Goal: Task Accomplishment & Management: Use online tool/utility

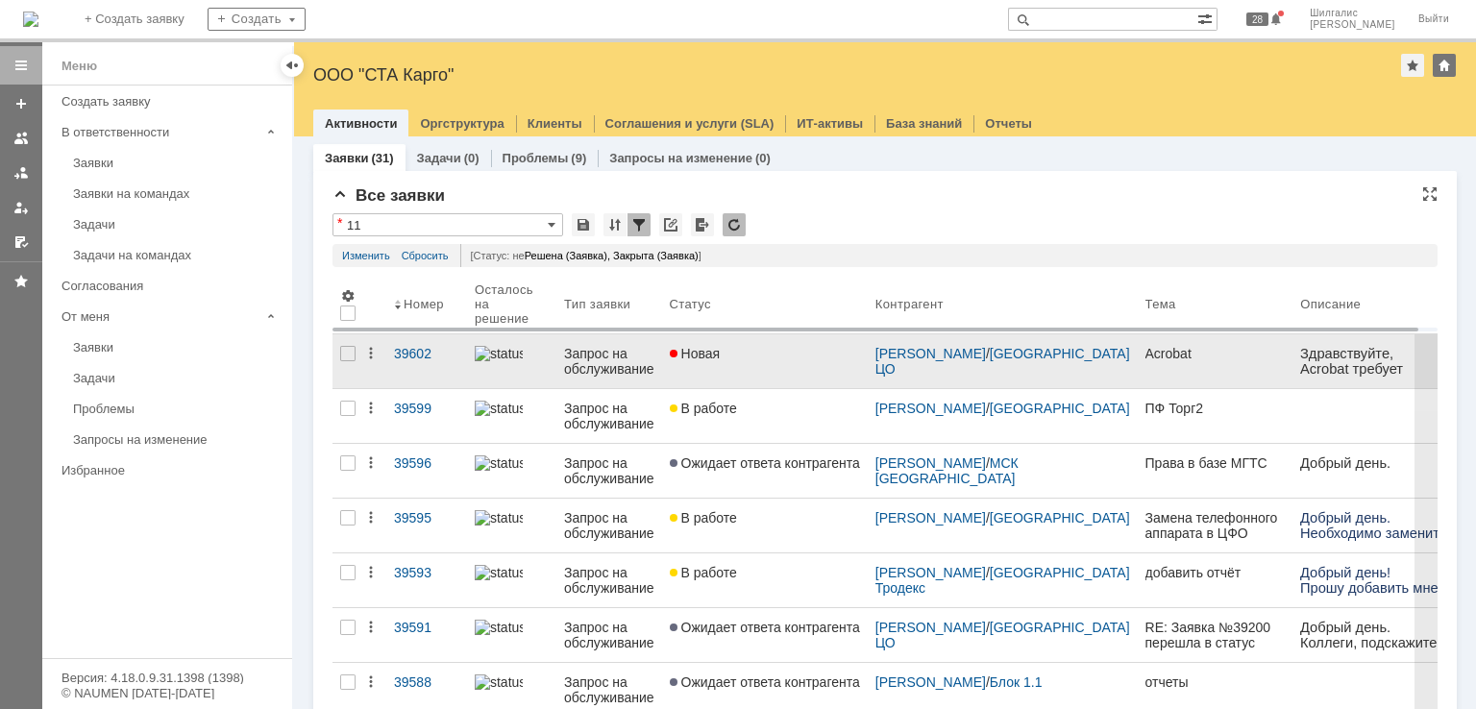
click at [752, 354] on div "Новая" at bounding box center [765, 353] width 190 height 15
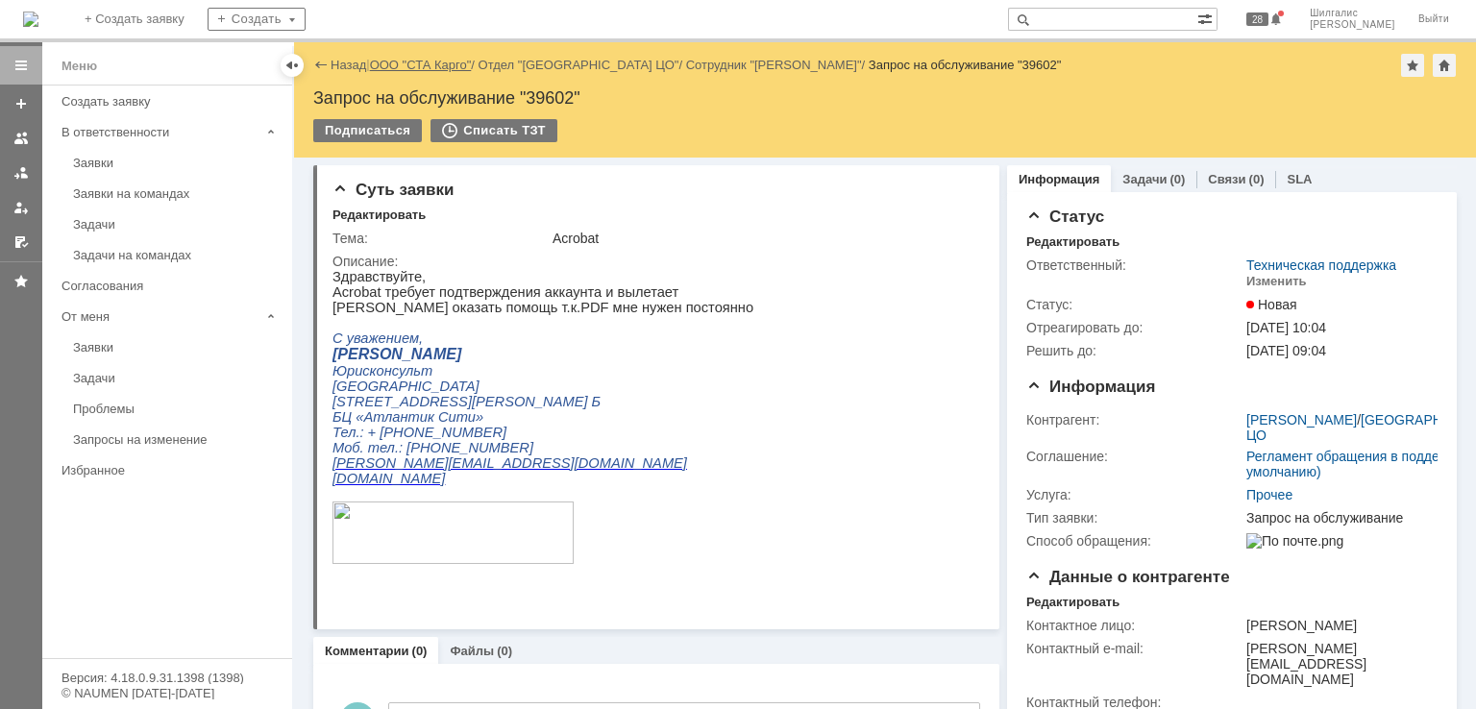
click at [426, 64] on link "ООО "СТА Карго"" at bounding box center [421, 65] width 102 height 14
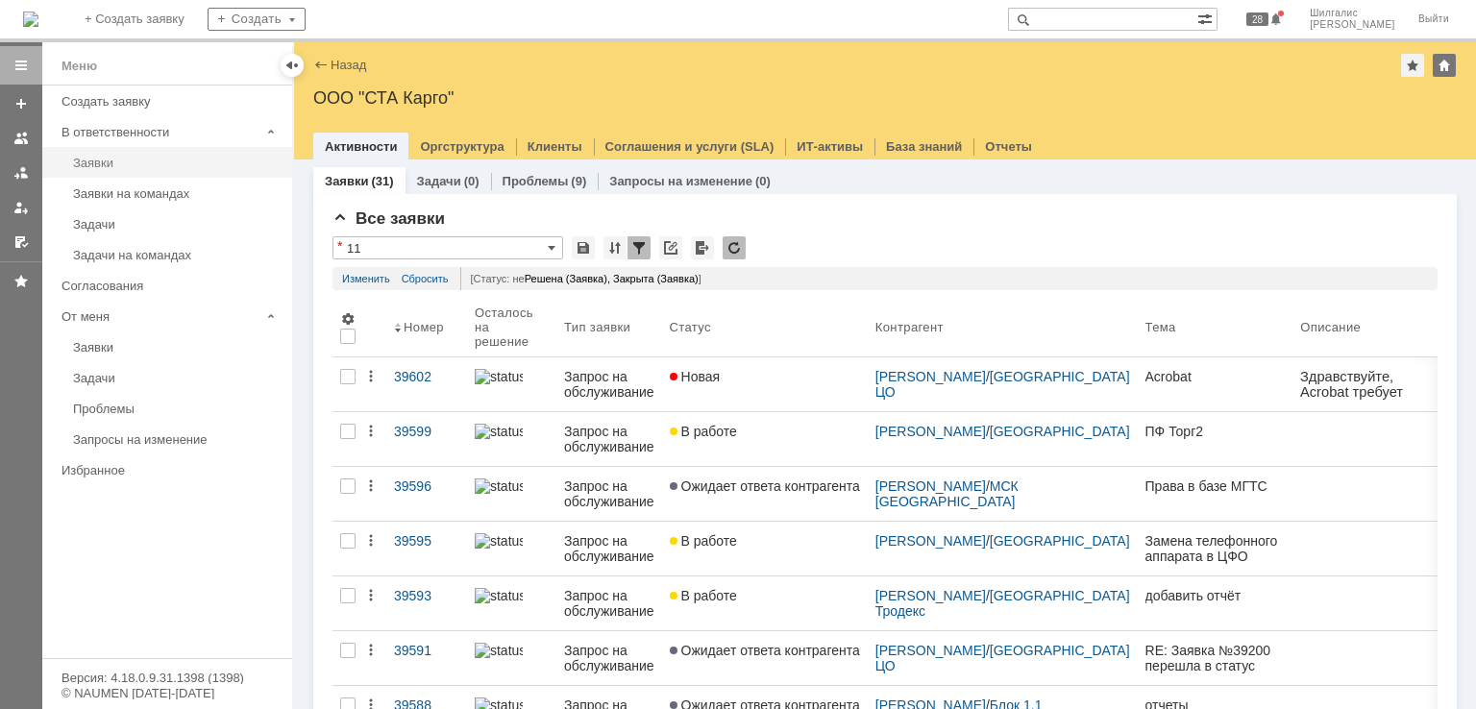
click at [130, 154] on link "Заявки" at bounding box center [176, 163] width 223 height 30
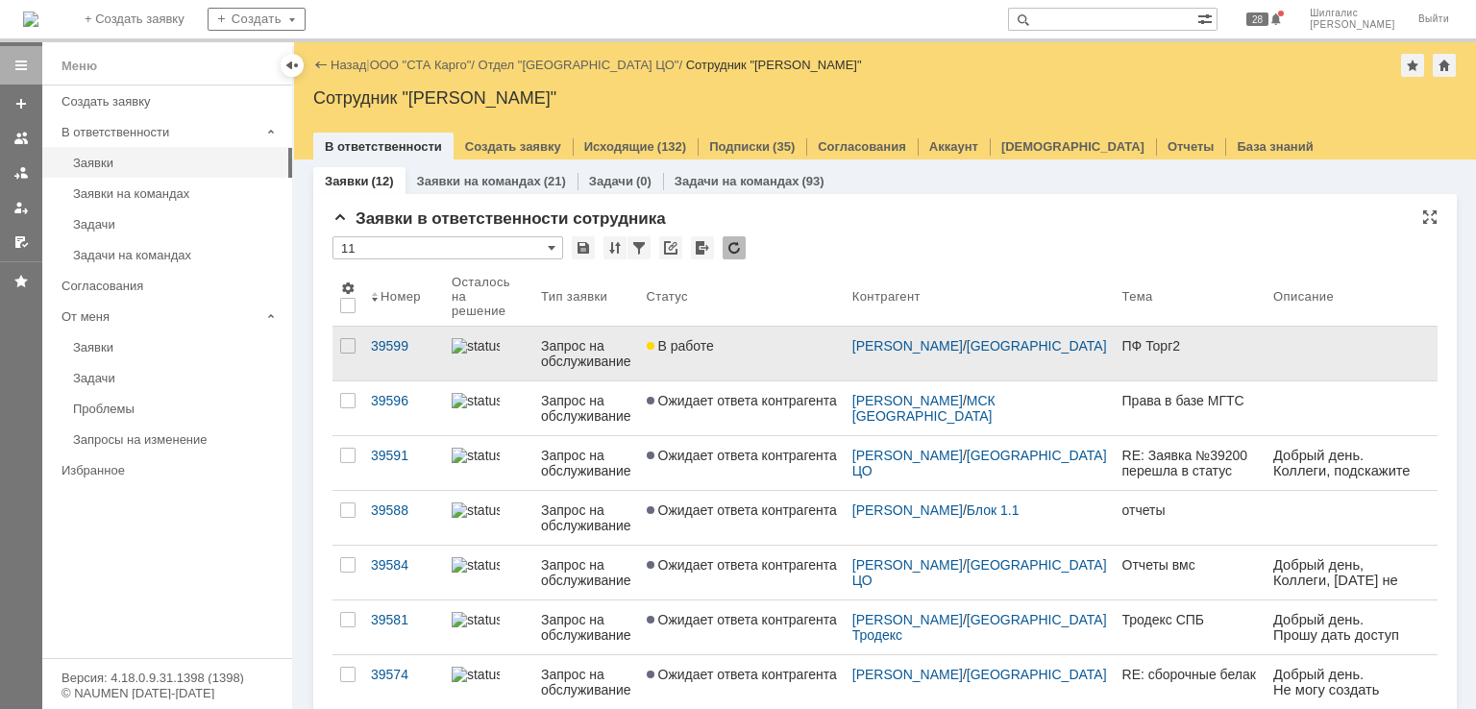
click at [712, 338] on span "В работе" at bounding box center [680, 345] width 67 height 15
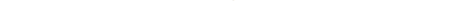
scroll to position [292, 0]
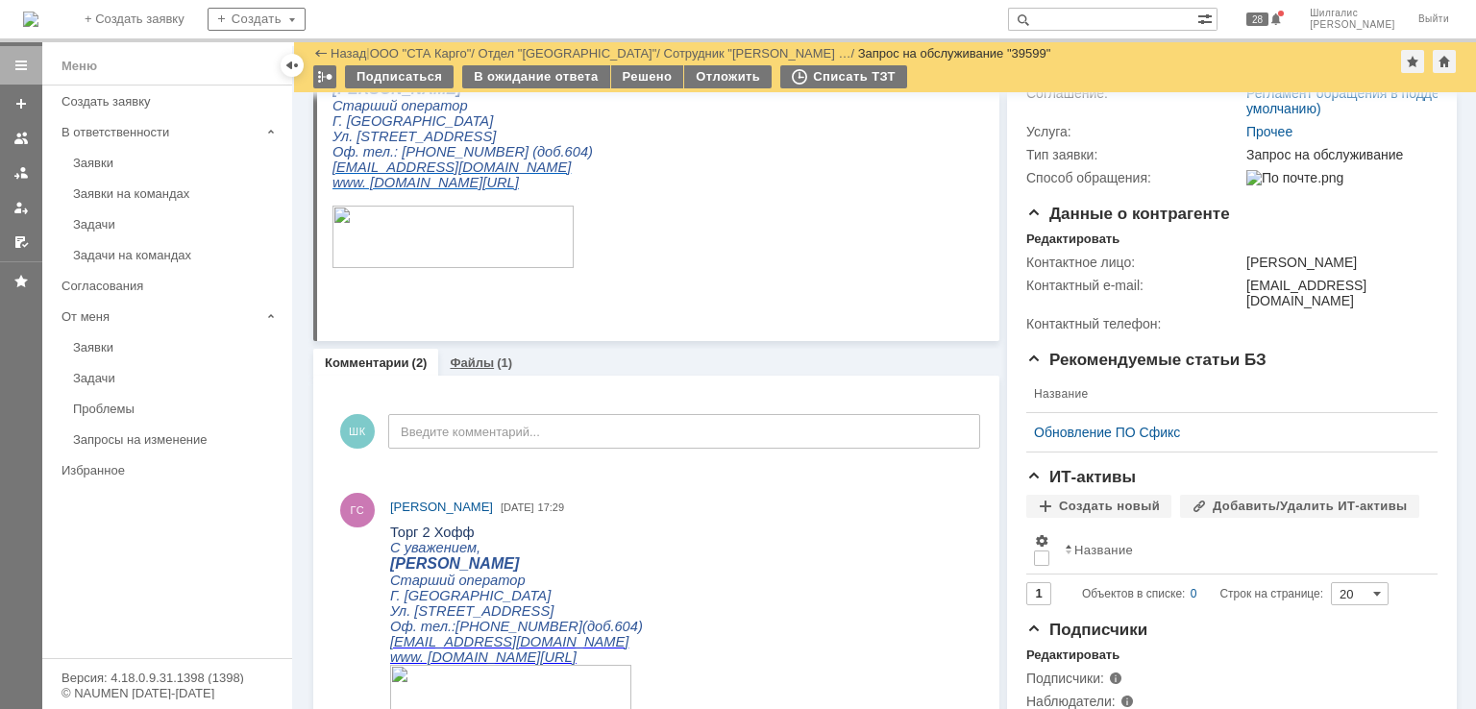
click at [487, 366] on link "Файлы" at bounding box center [472, 363] width 44 height 14
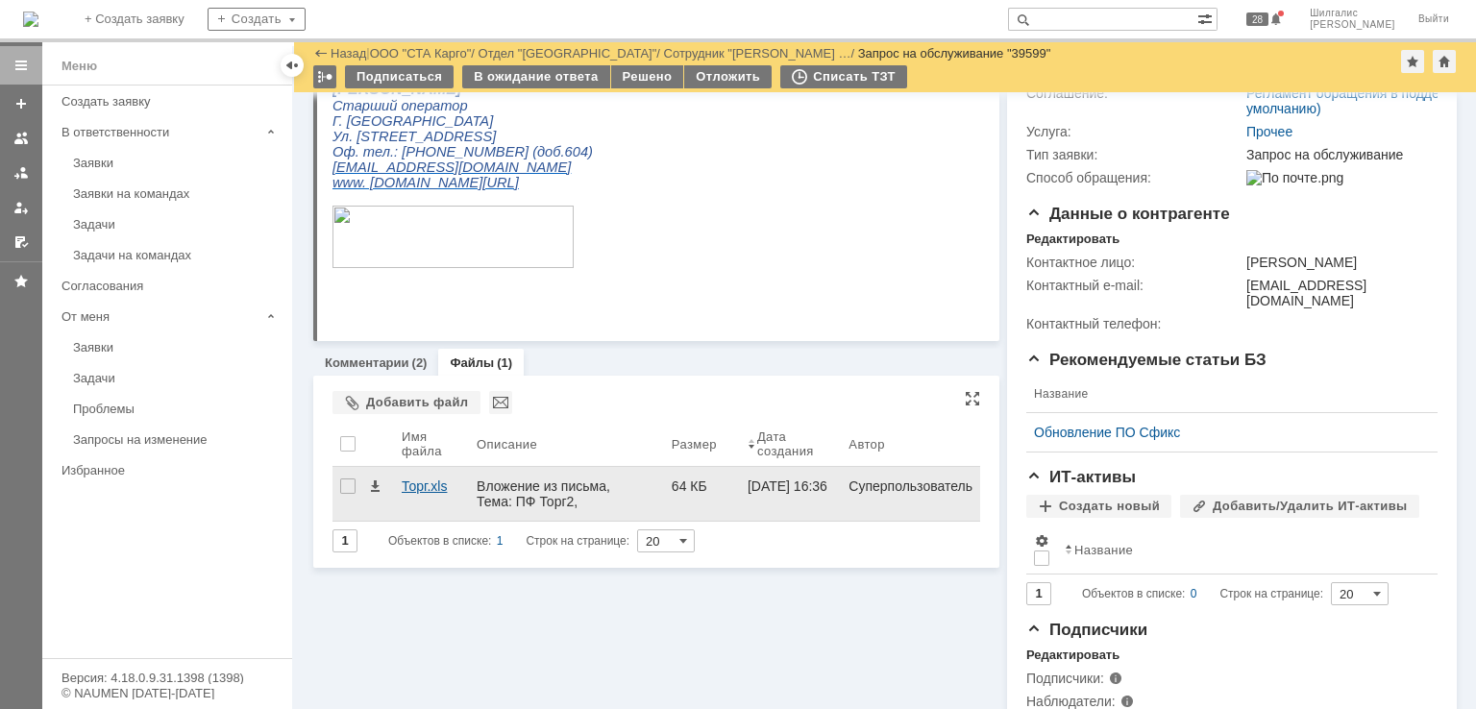
click at [433, 485] on div "Торг.xls" at bounding box center [432, 486] width 60 height 15
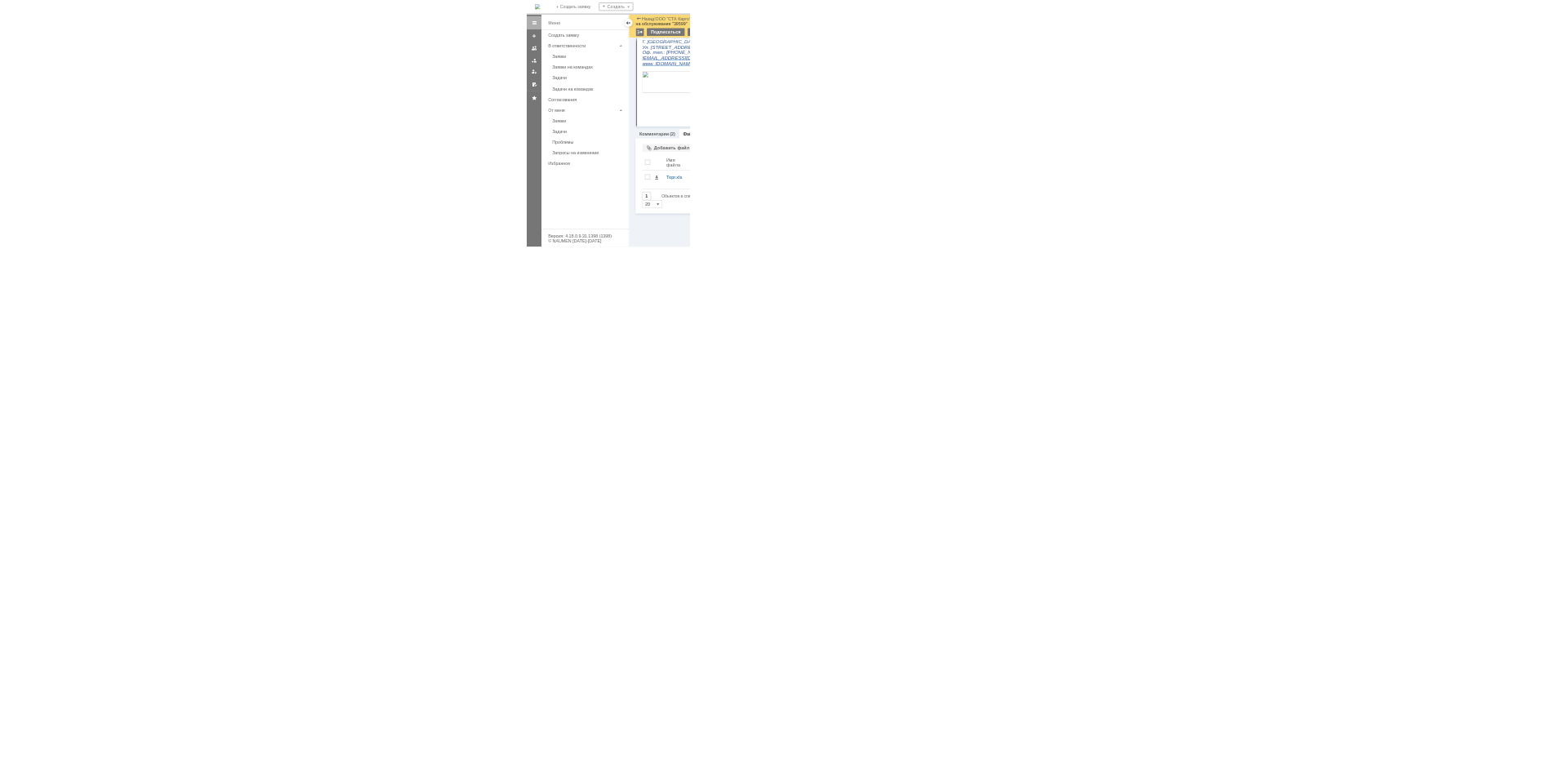
scroll to position [80, 0]
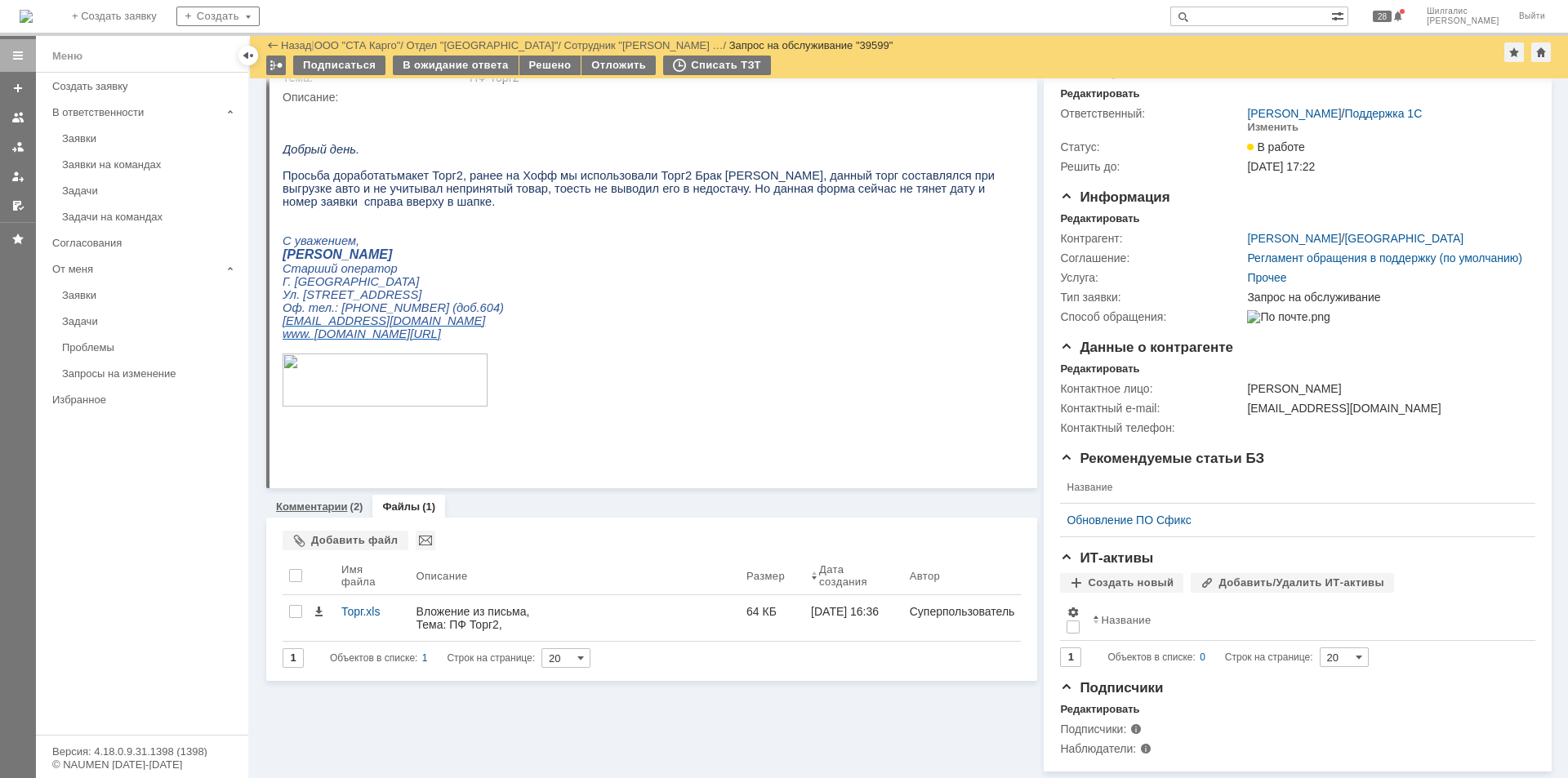
click at [323, 500] on link "Комментарии" at bounding box center [312, 506] width 72 height 12
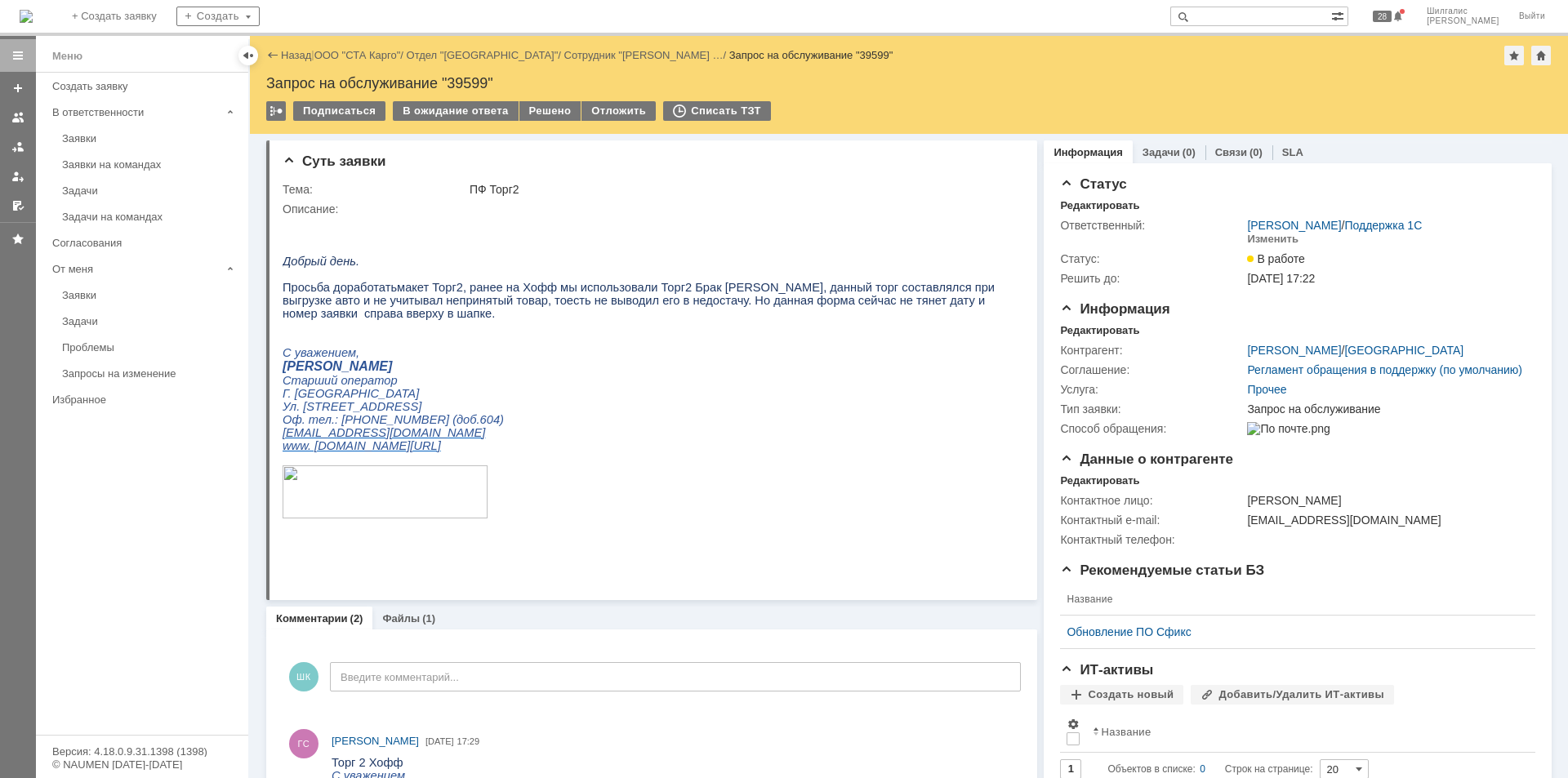
click at [473, 76] on div "Запрос на обслуживание "39599"" at bounding box center [909, 82] width 1286 height 16
click at [473, 75] on div "Запрос на обслуживание "39599"" at bounding box center [909, 82] width 1286 height 16
click at [471, 87] on div "Запрос на обслуживание "39599"" at bounding box center [909, 82] width 1286 height 16
copy div "39599"
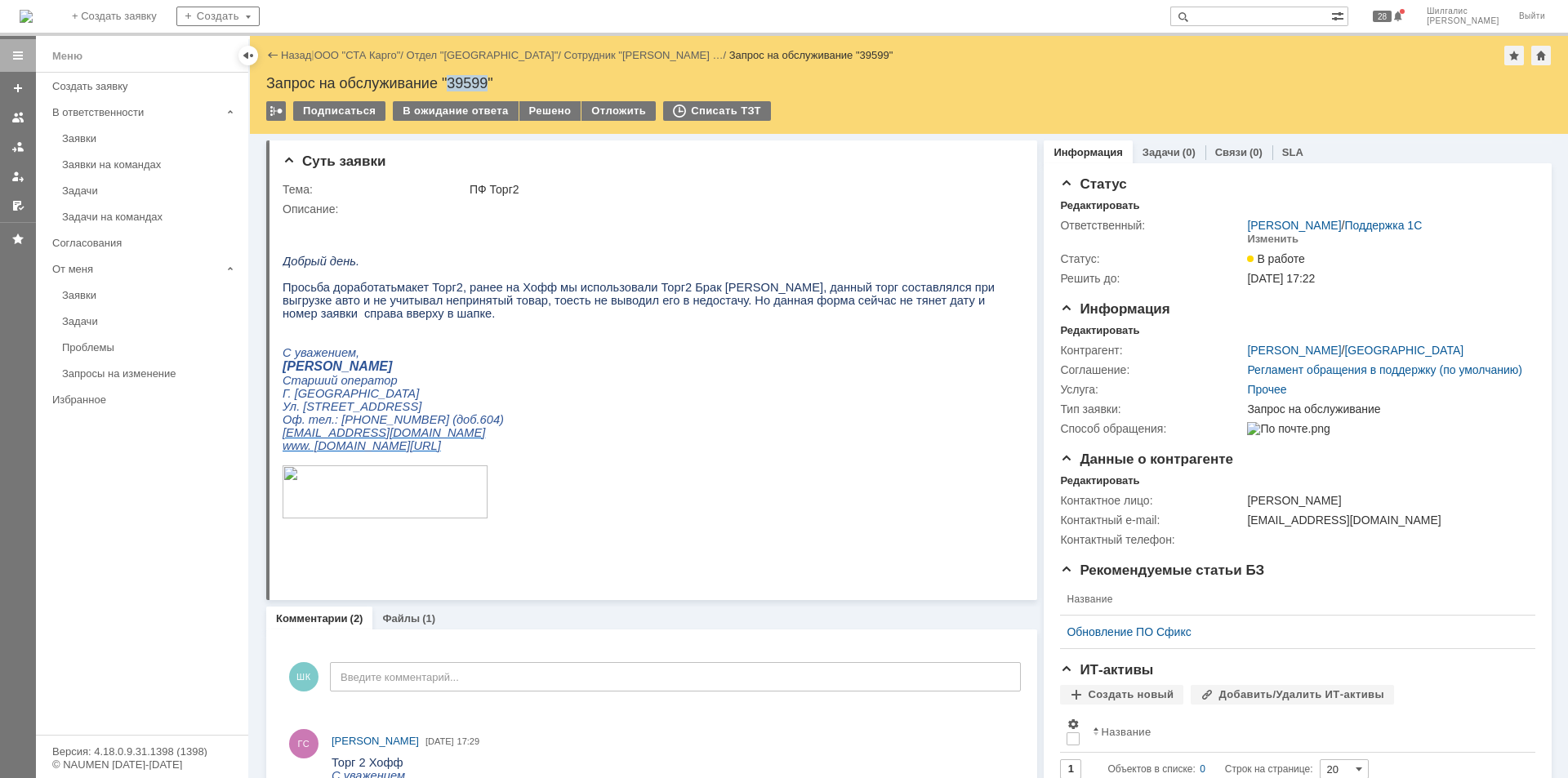
click at [371, 55] on link "ООО "СТА Карго"" at bounding box center [358, 55] width 87 height 12
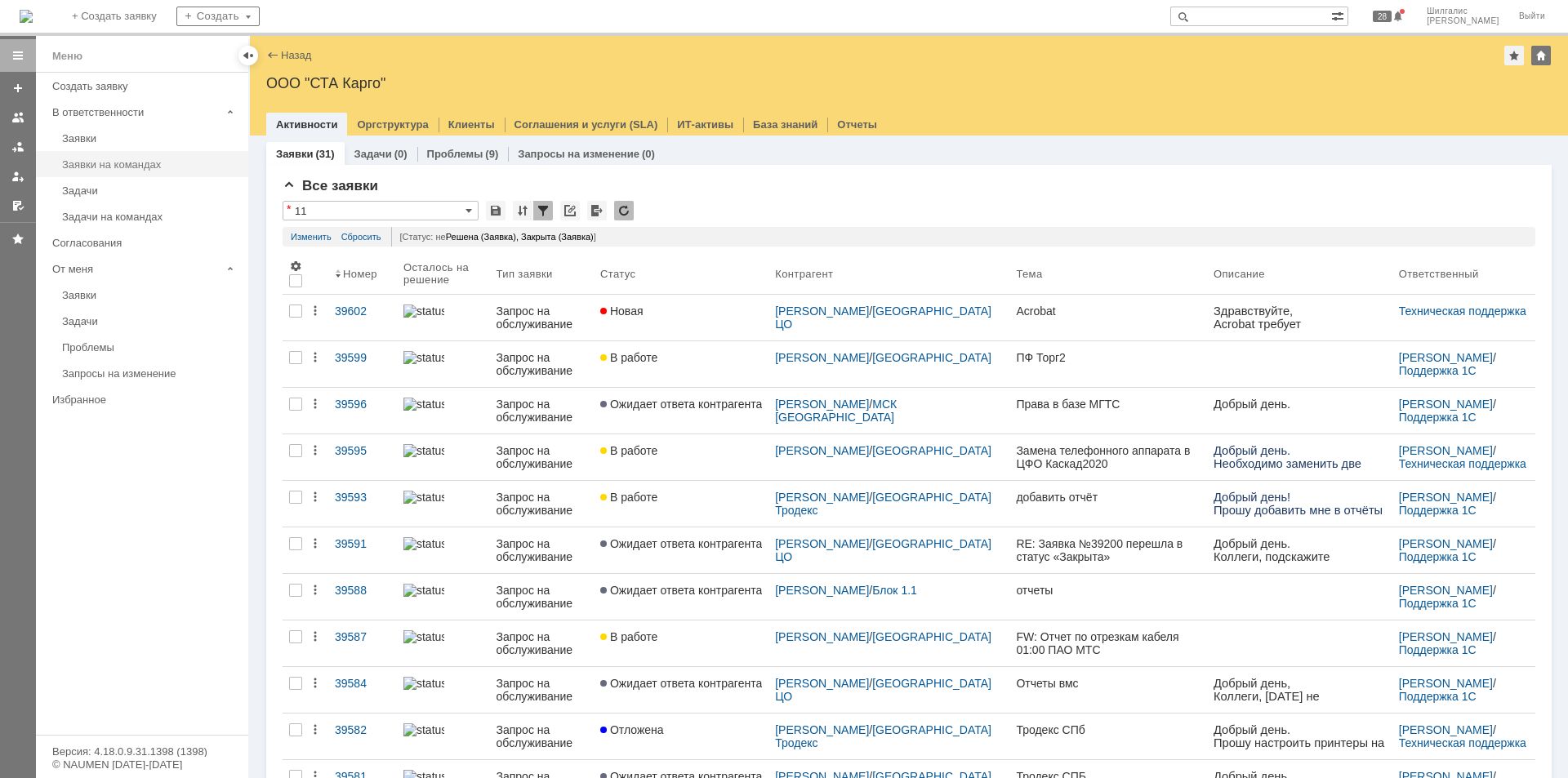
click at [169, 163] on div "Заявки на командах" at bounding box center [150, 164] width 177 height 12
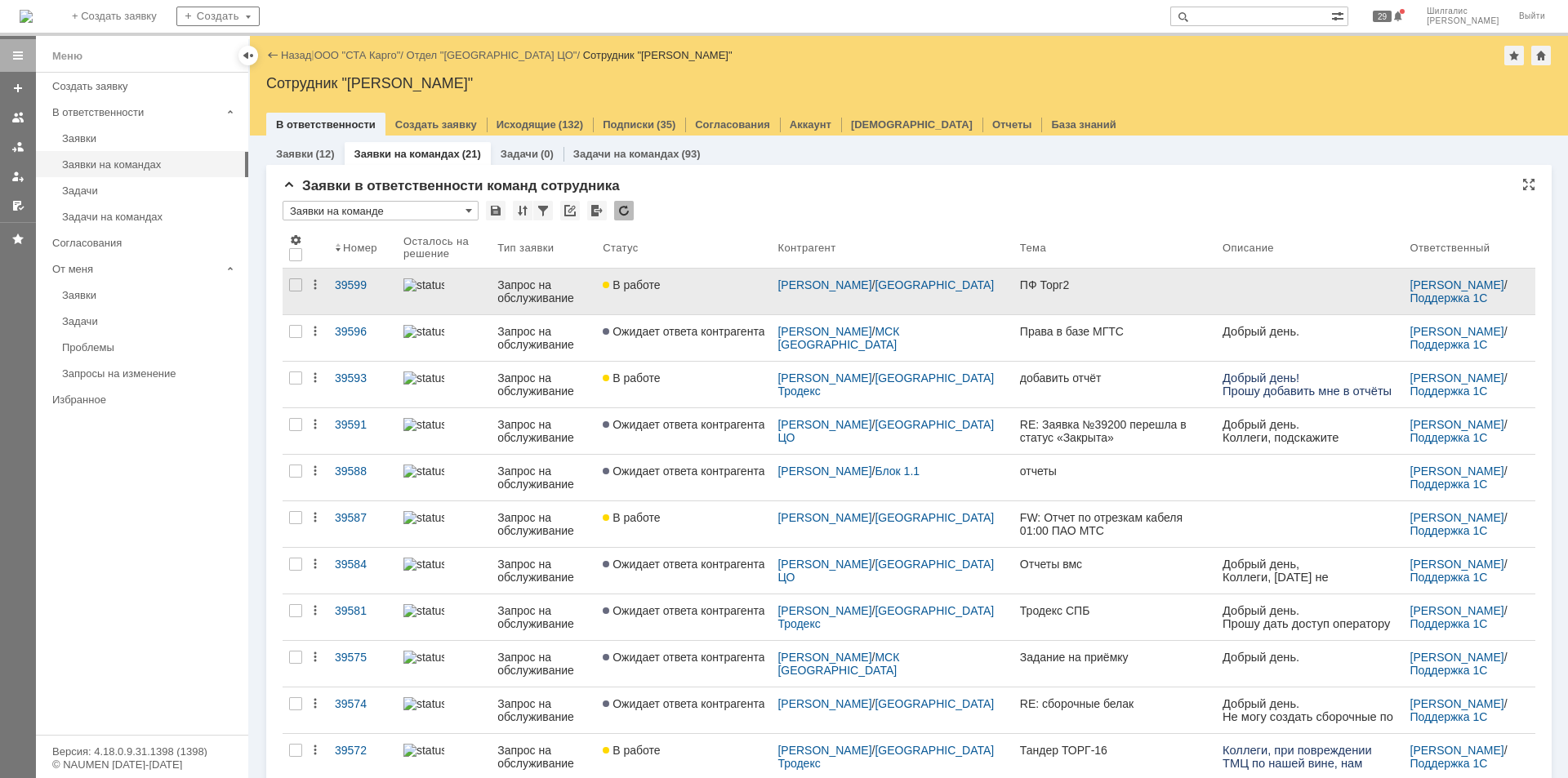
click at [727, 290] on div "В работе" at bounding box center [683, 285] width 161 height 13
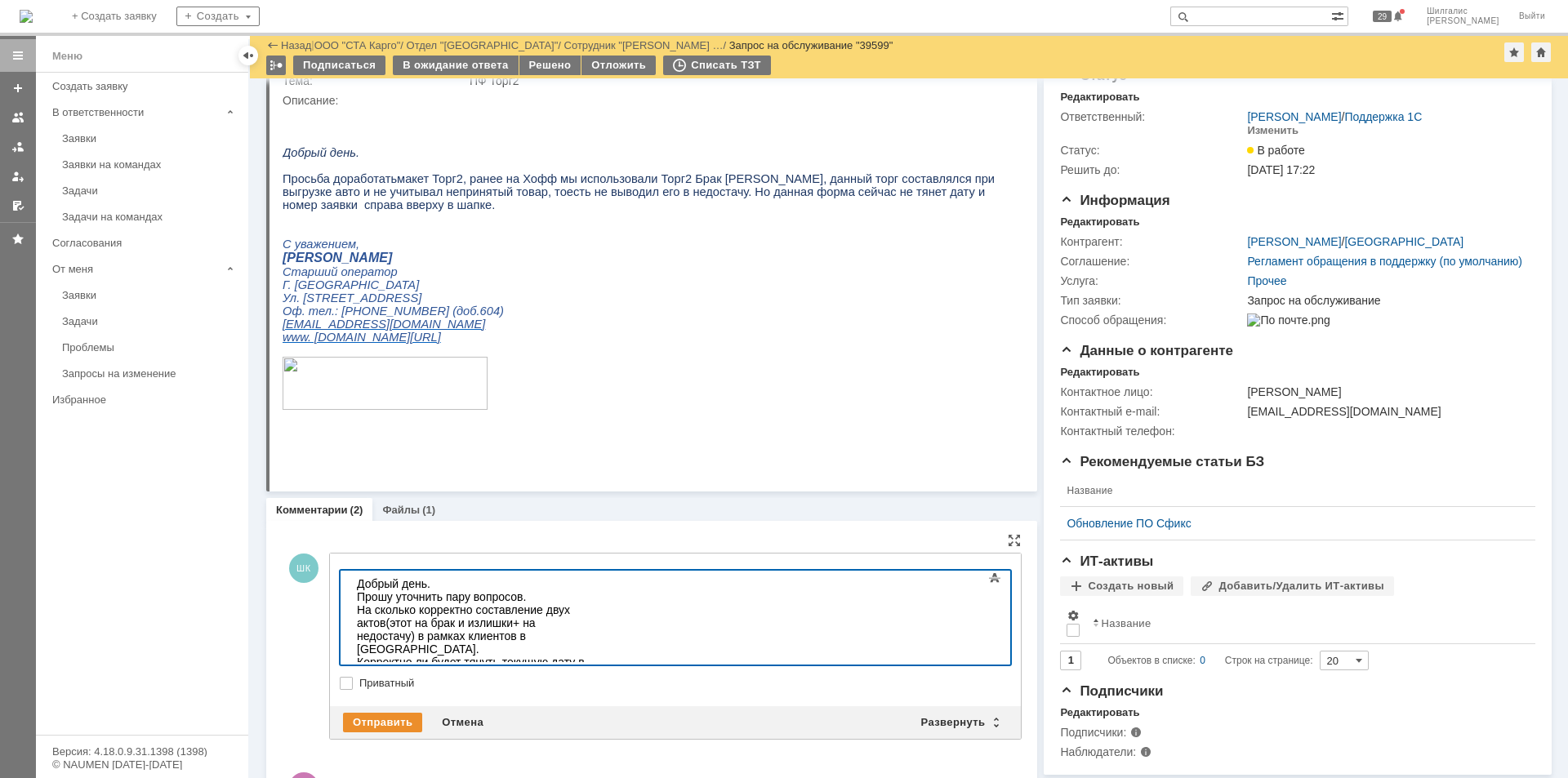
scroll to position [82, 0]
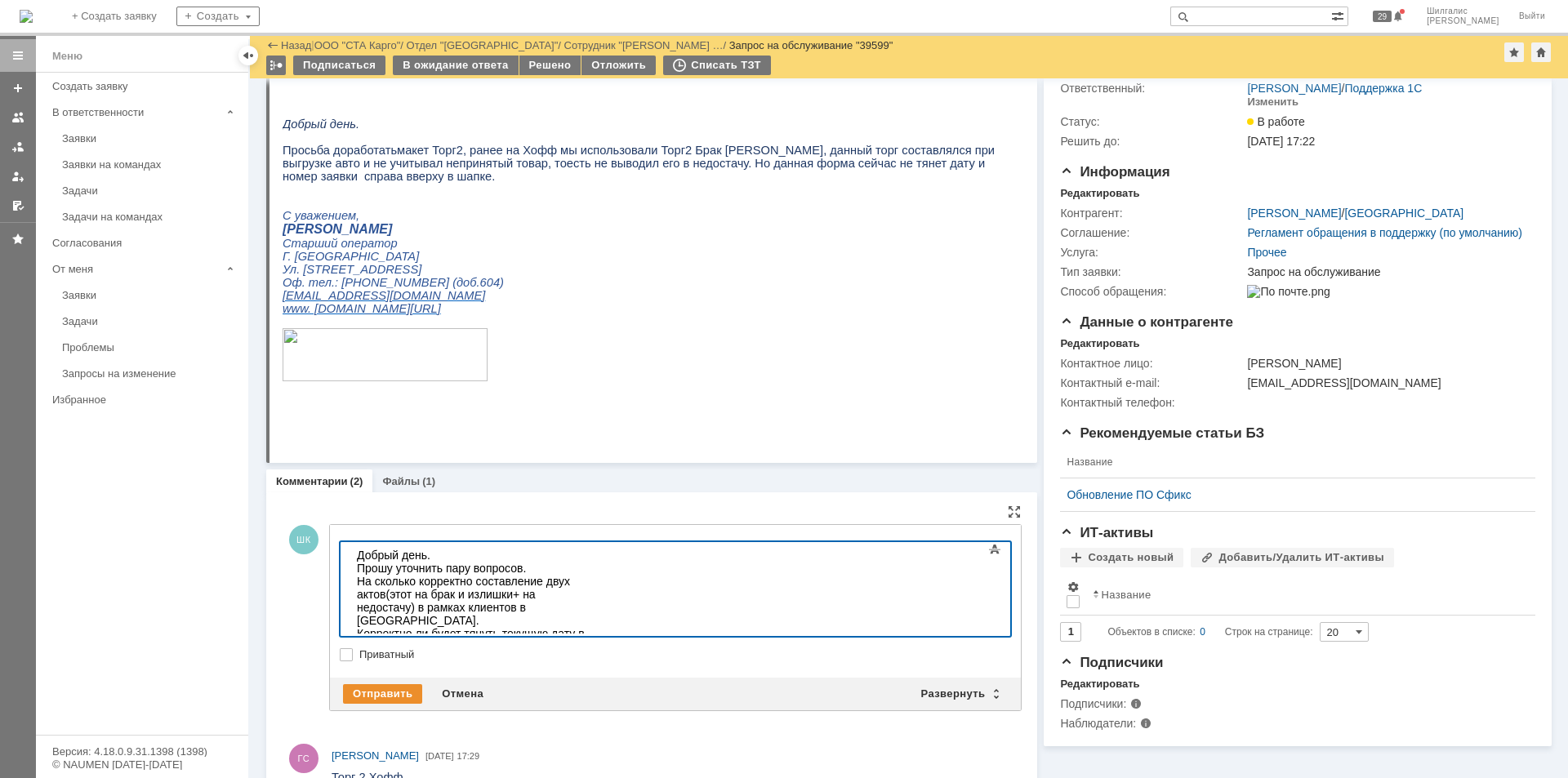
click at [412, 596] on div "Добрый день. Прошу уточнить пару вопросов. На сколько корректно составление дву…" at bounding box center [473, 607] width 232 height 117
click at [386, 601] on div "Отправить" at bounding box center [382, 693] width 79 height 20
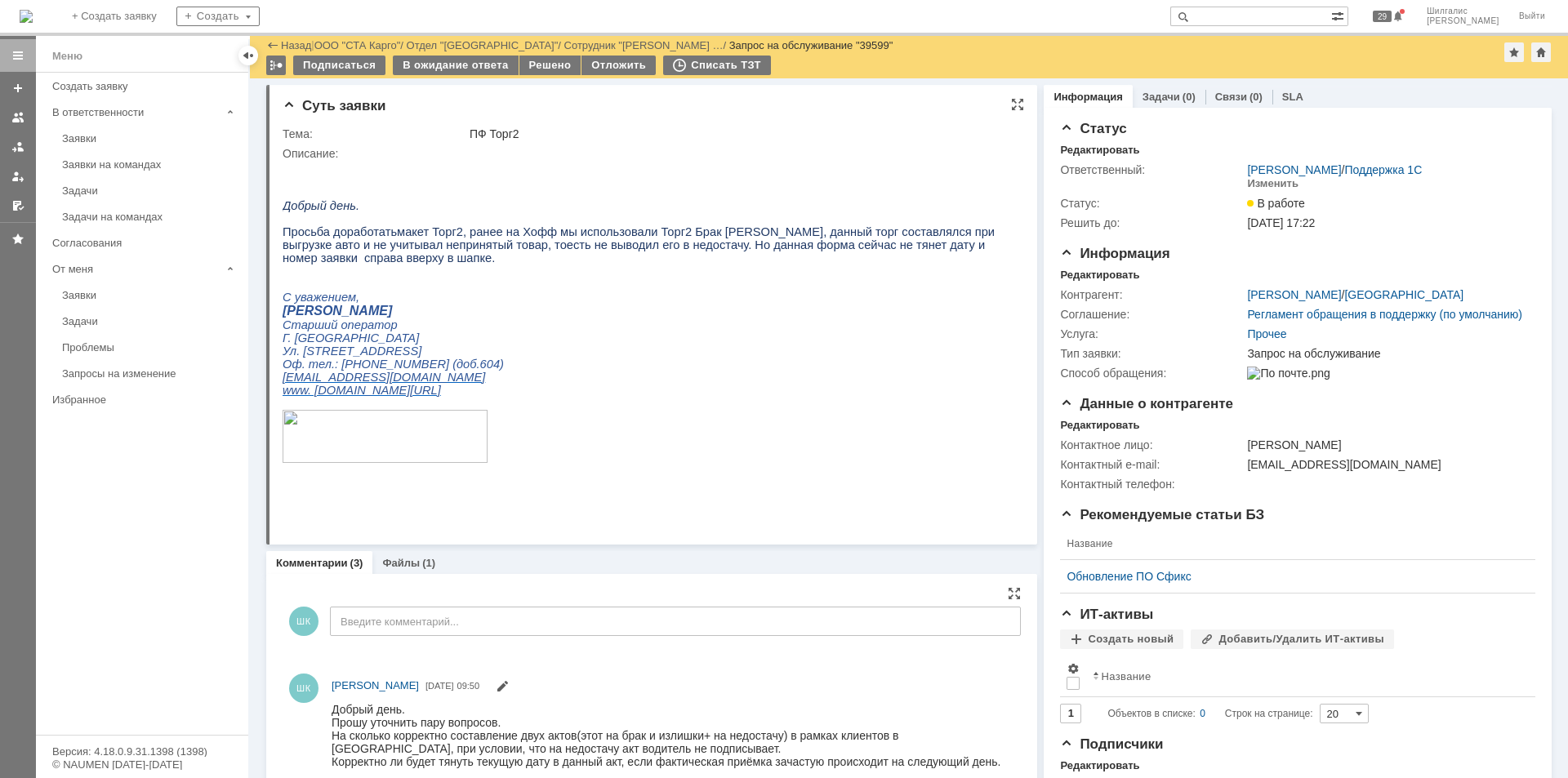
scroll to position [0, 0]
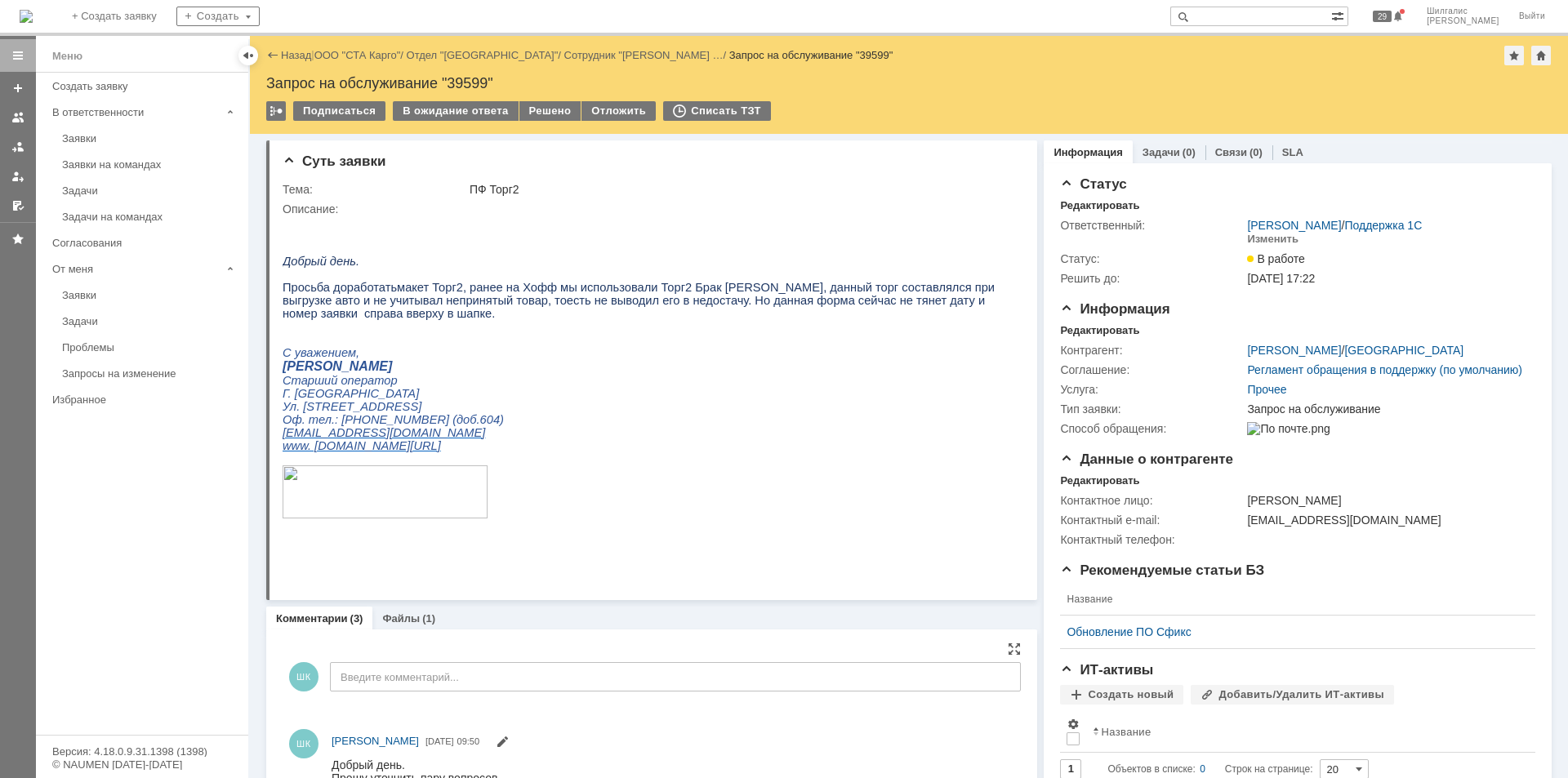
click at [468, 81] on div "Запрос на обслуживание "39599"" at bounding box center [909, 82] width 1286 height 16
click at [469, 79] on div "Запрос на обслуживание "39599"" at bounding box center [909, 82] width 1286 height 16
copy div "39599"
click at [371, 54] on link "ООО "СТА Карго"" at bounding box center [358, 55] width 87 height 12
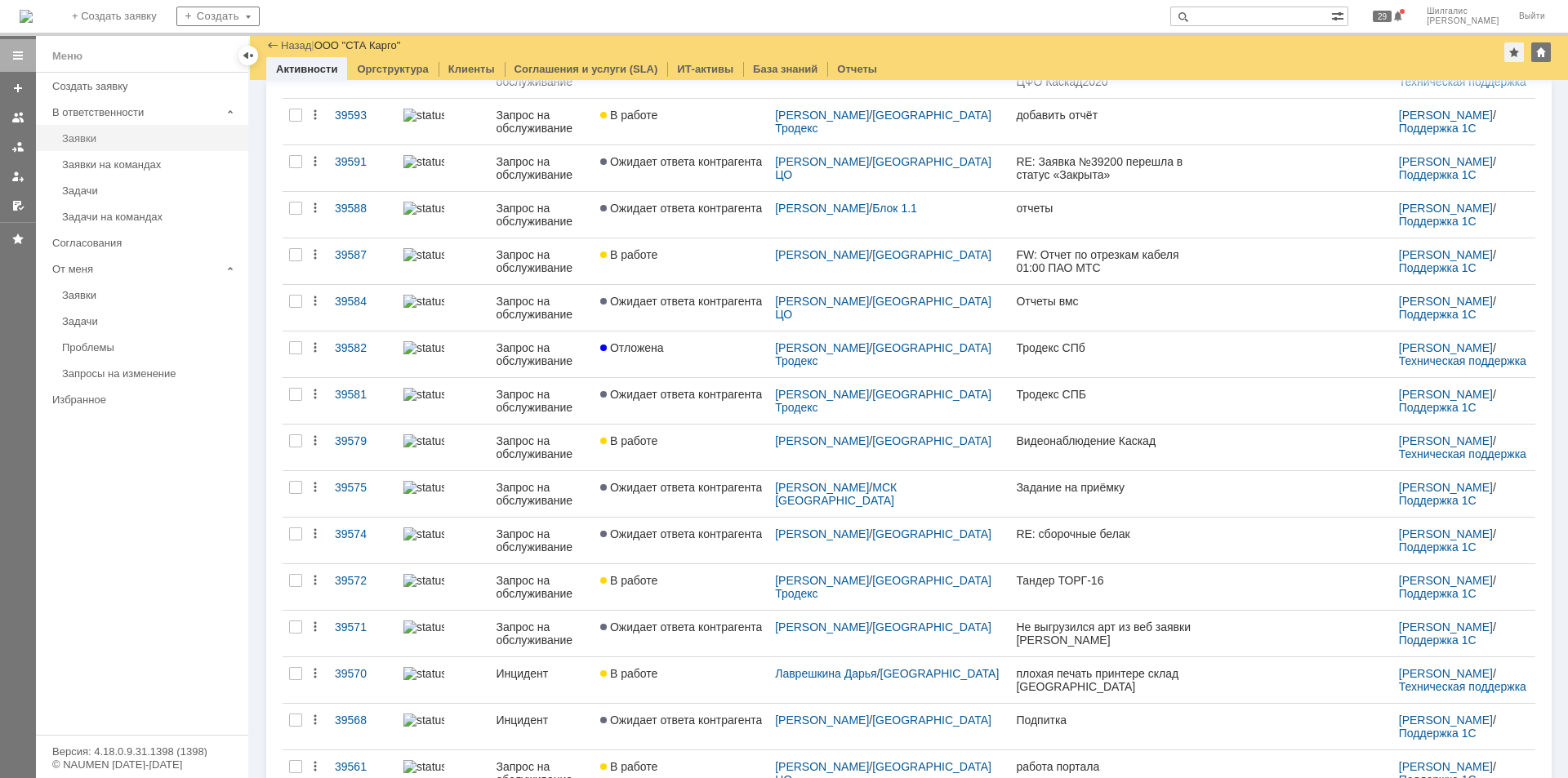
click at [122, 136] on div "Заявки" at bounding box center [150, 138] width 177 height 12
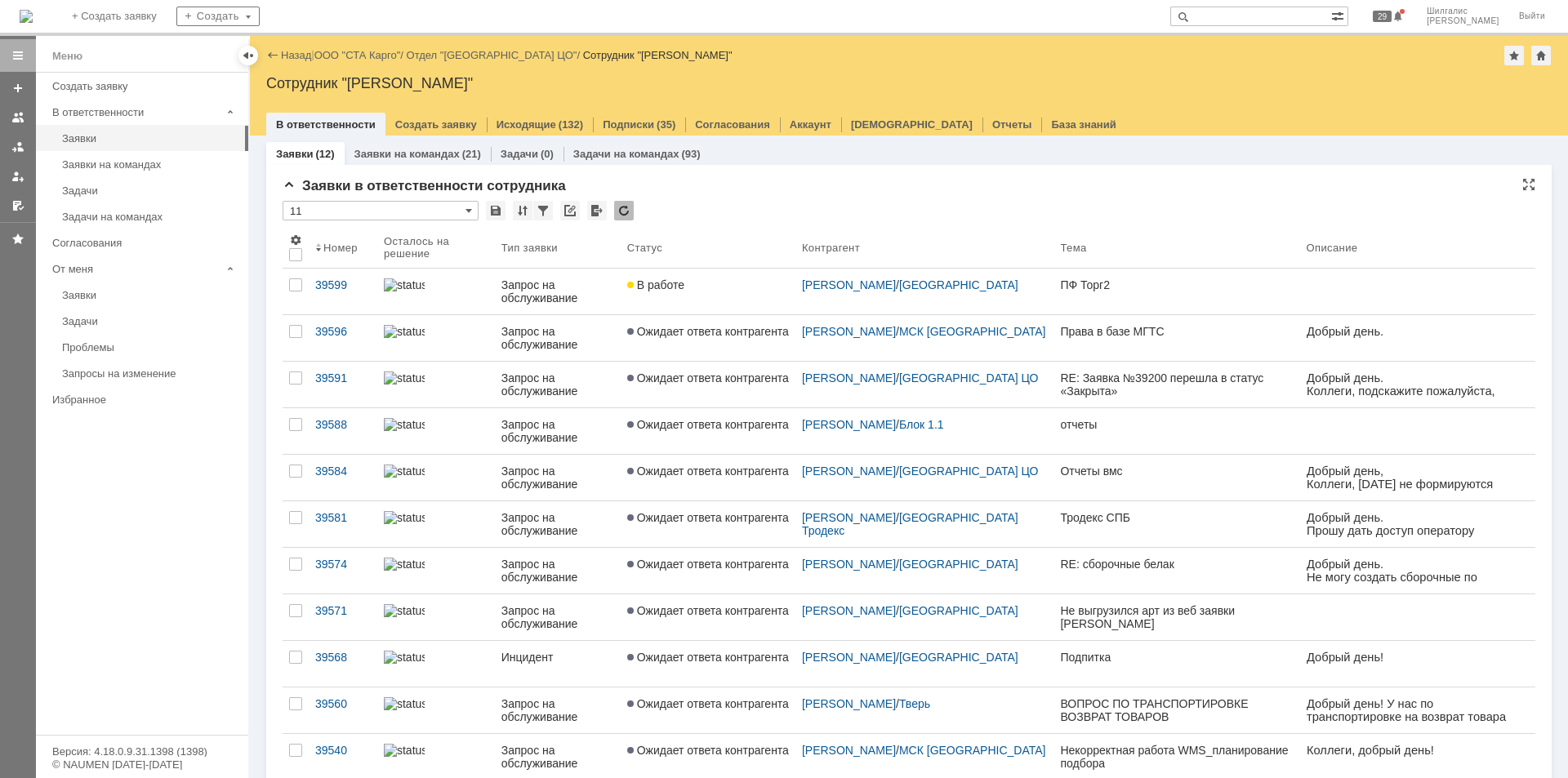
click at [760, 194] on div "Заявки в ответственности сотрудника * 11 Результаты поиска: 1 Объектов в списке…" at bounding box center [909, 521] width 1253 height 688
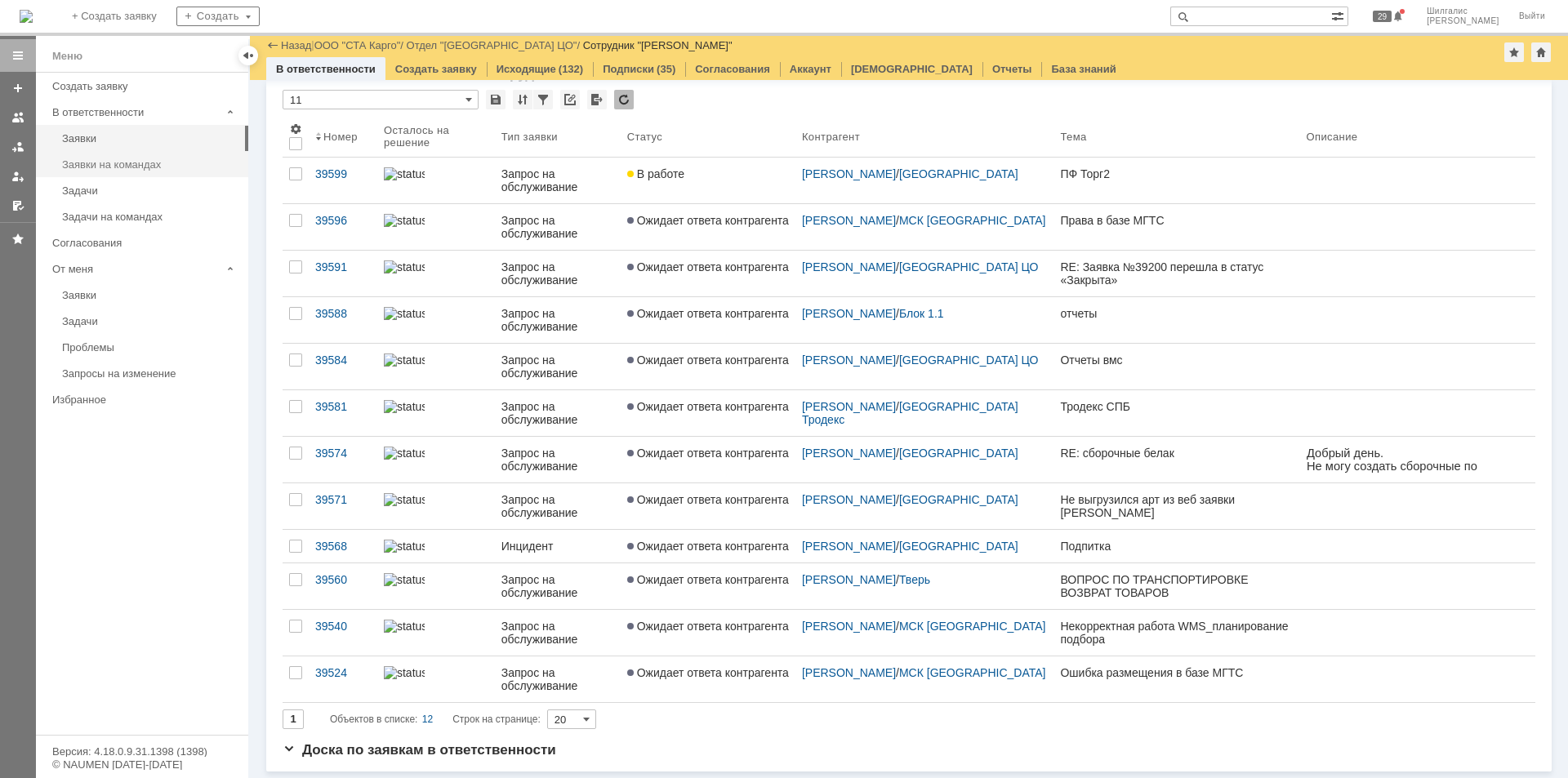
scroll to position [69, 0]
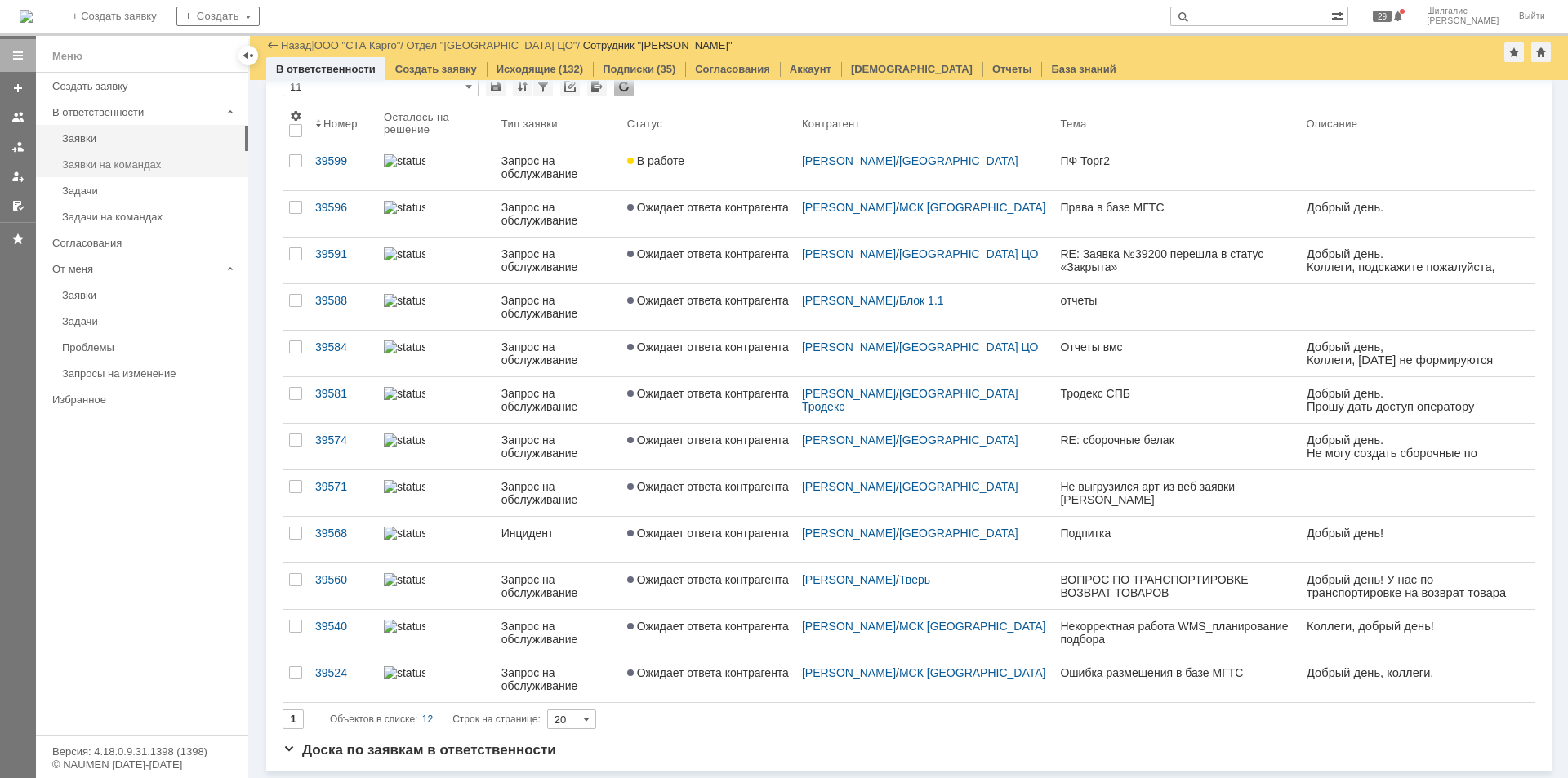
click at [173, 172] on link "Заявки на командах" at bounding box center [150, 165] width 190 height 25
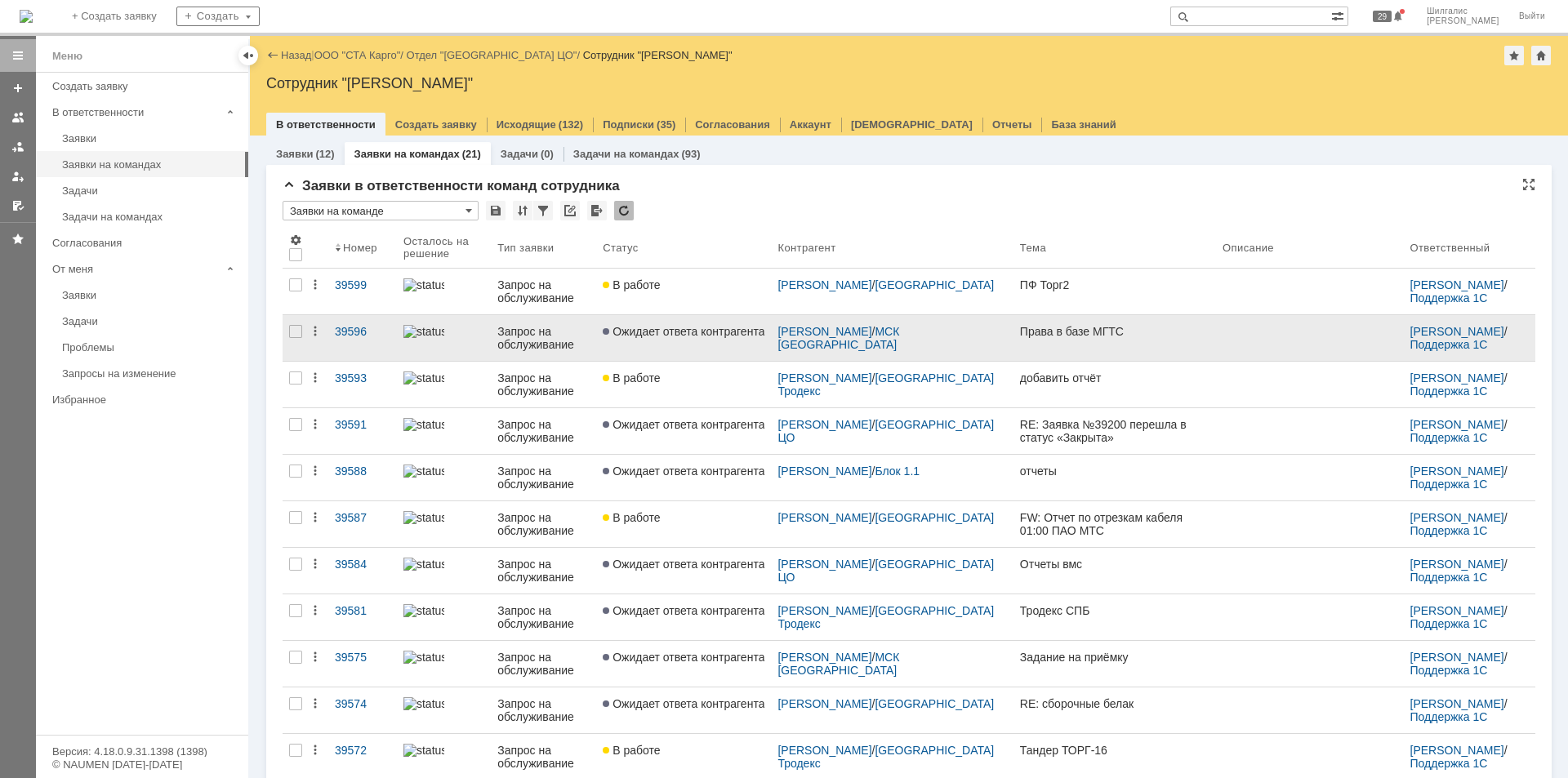
scroll to position [82, 0]
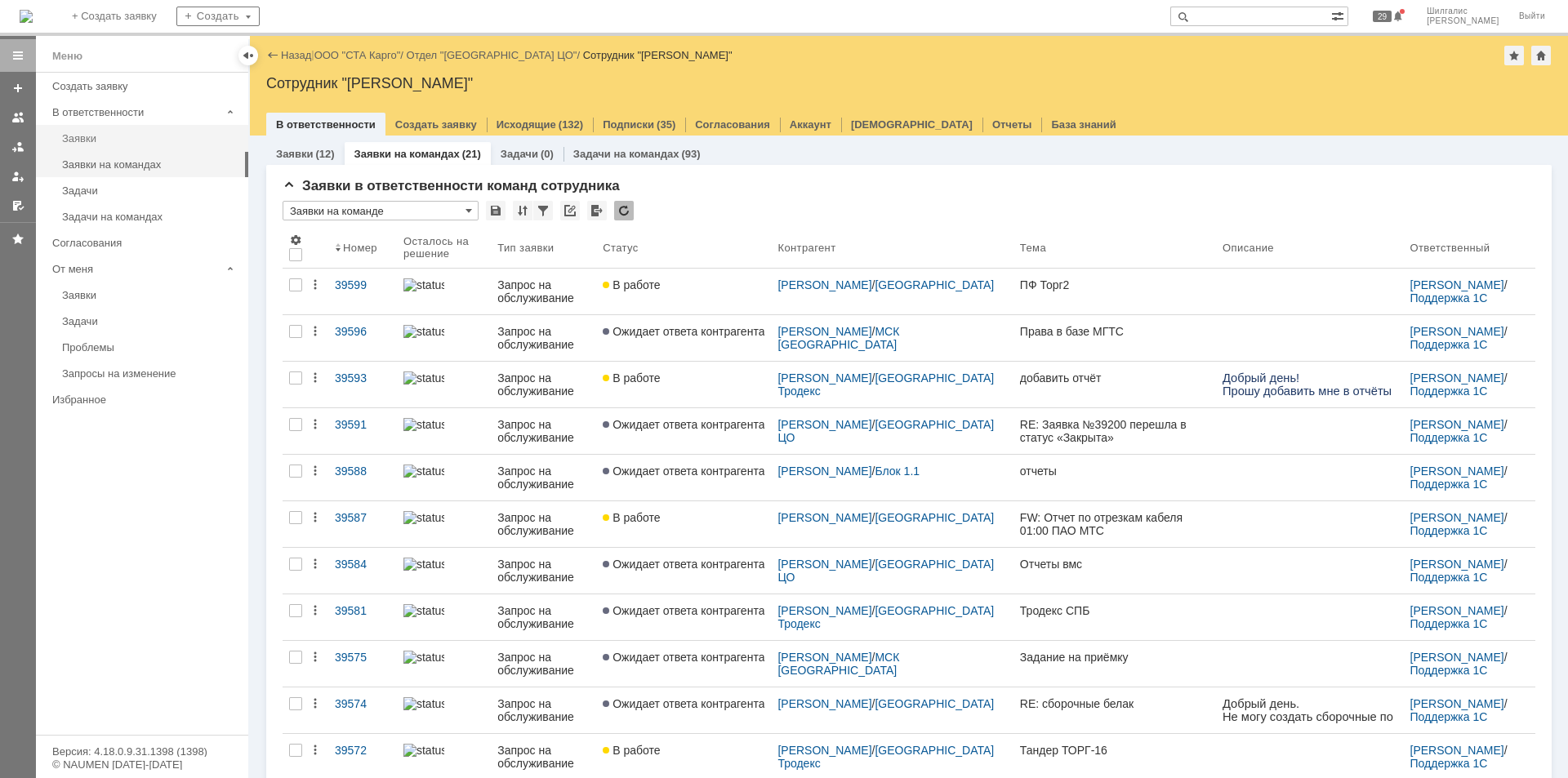
click at [100, 136] on div "Заявки" at bounding box center [150, 138] width 177 height 12
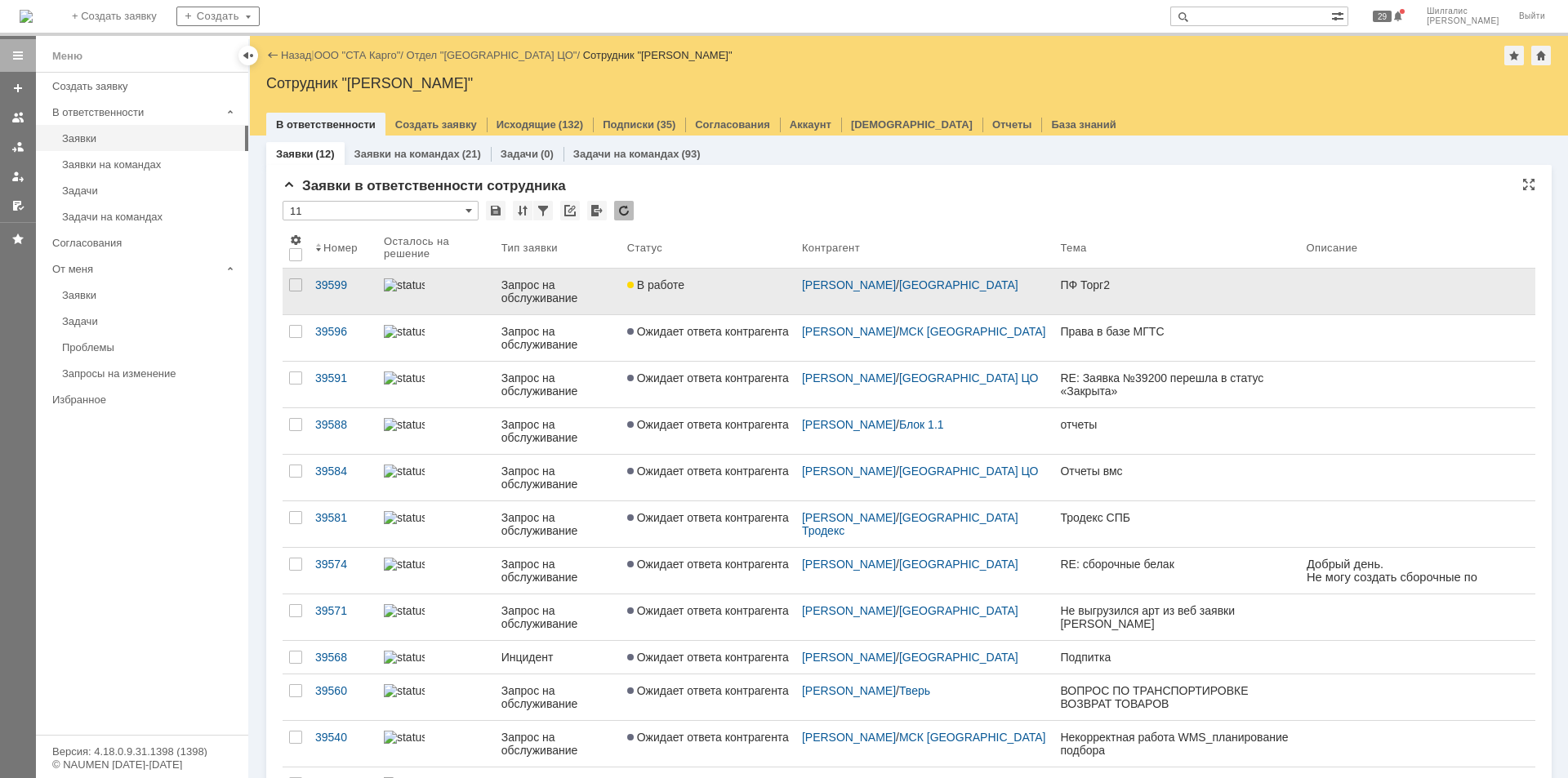
click at [659, 276] on link "В работе" at bounding box center [708, 291] width 175 height 46
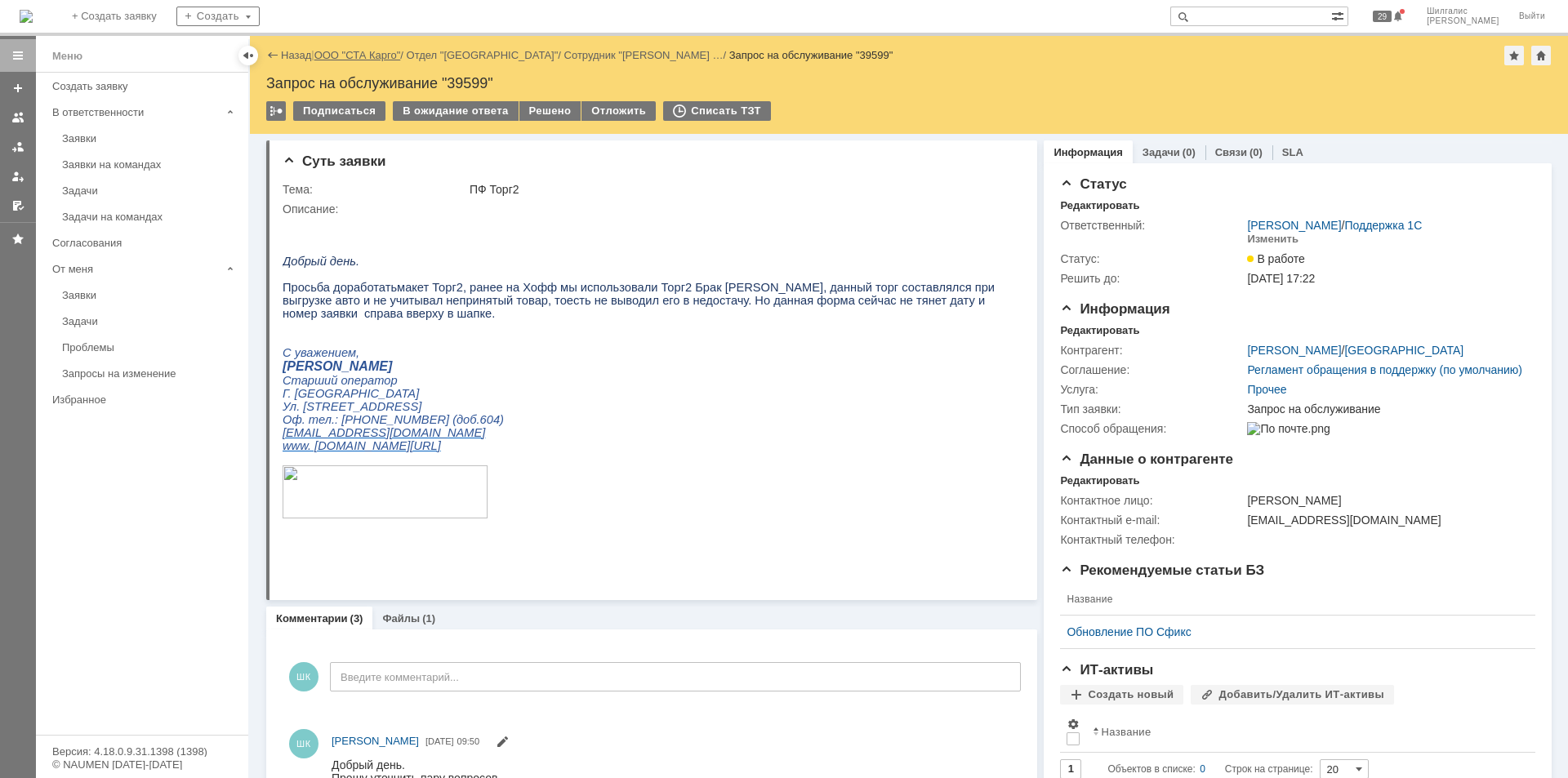
click at [358, 56] on link "ООО "СТА Карго"" at bounding box center [358, 55] width 87 height 12
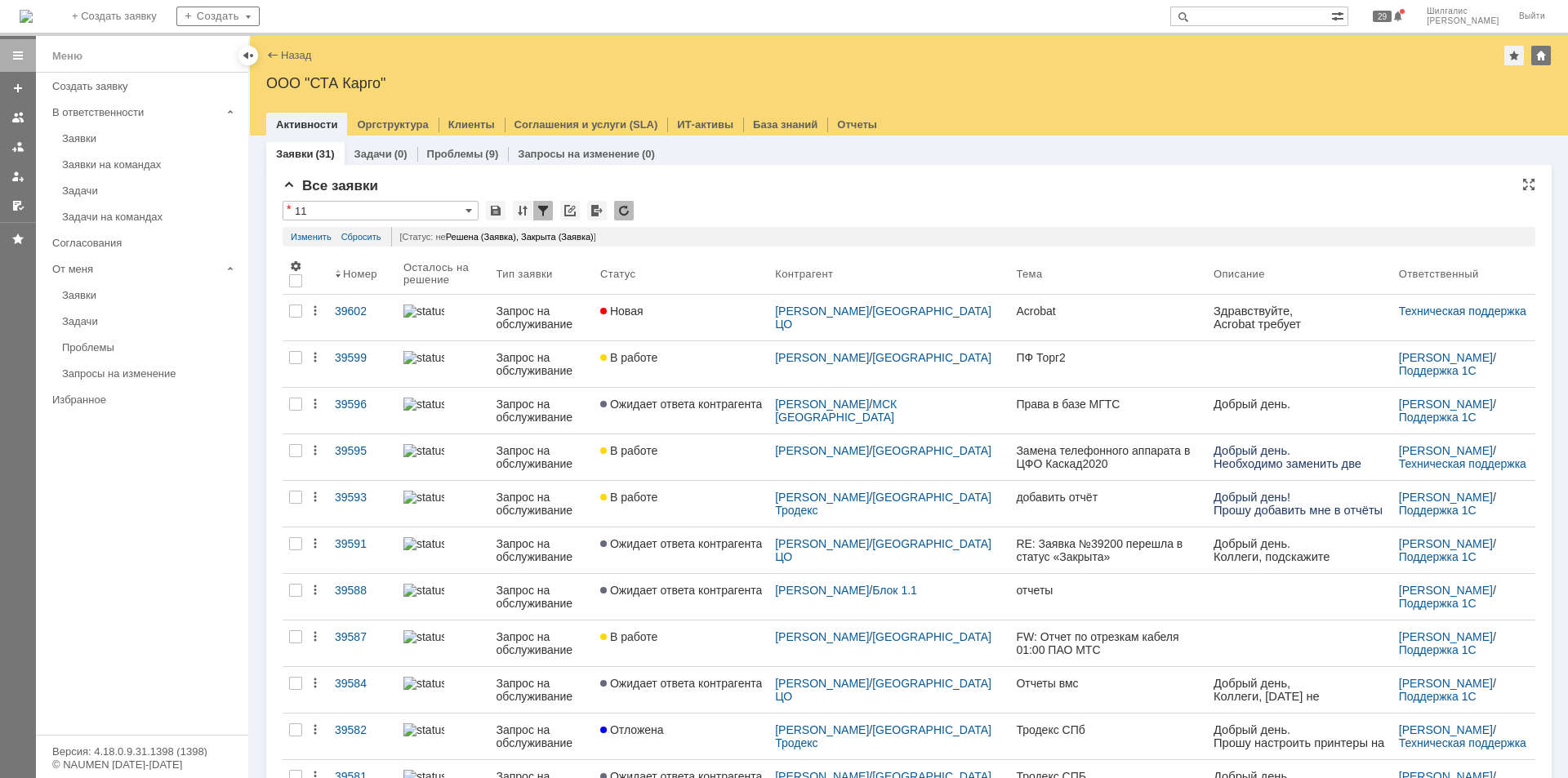
click at [680, 185] on div "Все заявки" at bounding box center [909, 185] width 1253 height 16
click at [129, 132] on link "Заявки" at bounding box center [150, 138] width 190 height 25
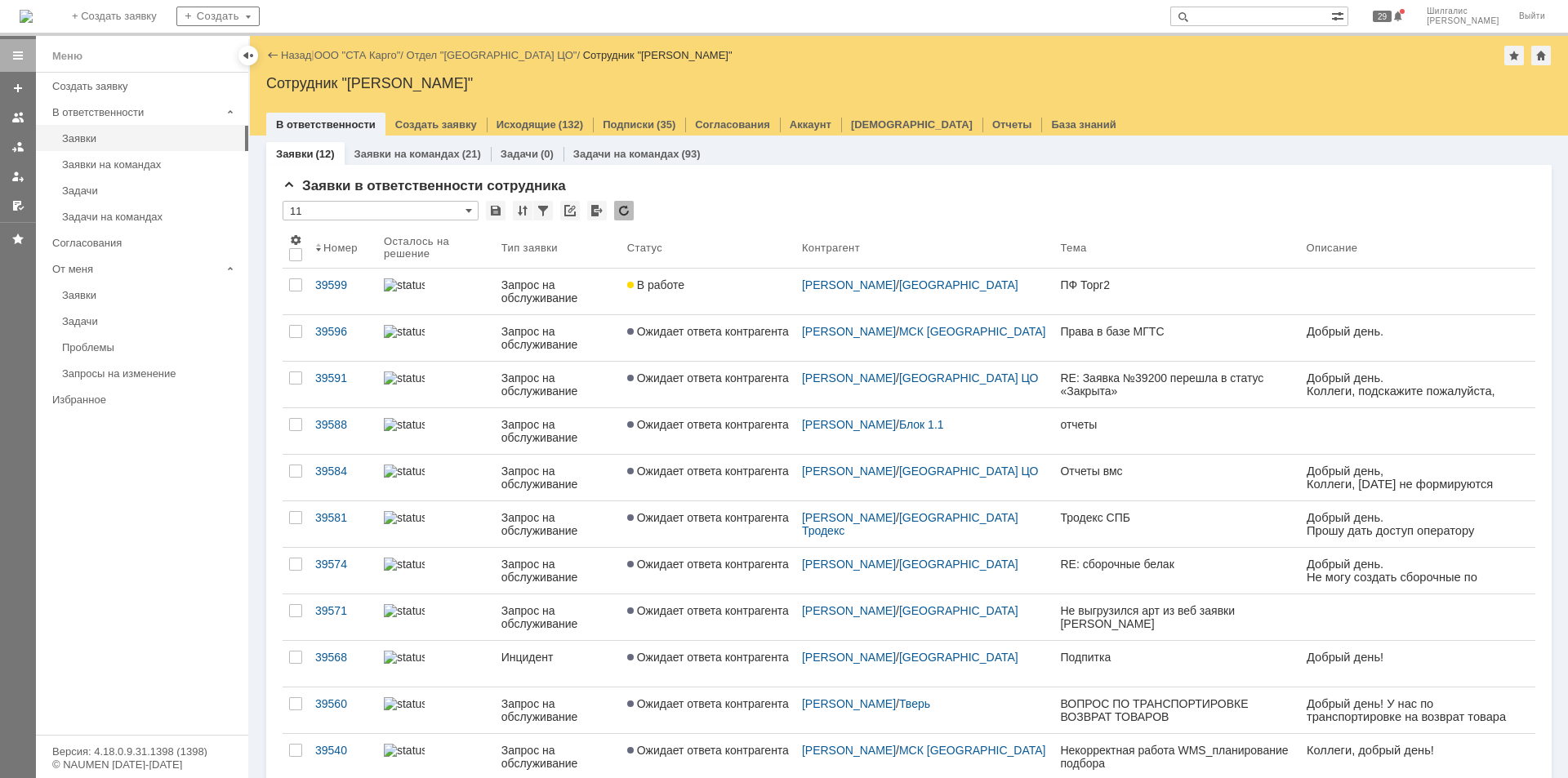
click at [371, 54] on link "ООО "СТА Карго"" at bounding box center [358, 55] width 87 height 12
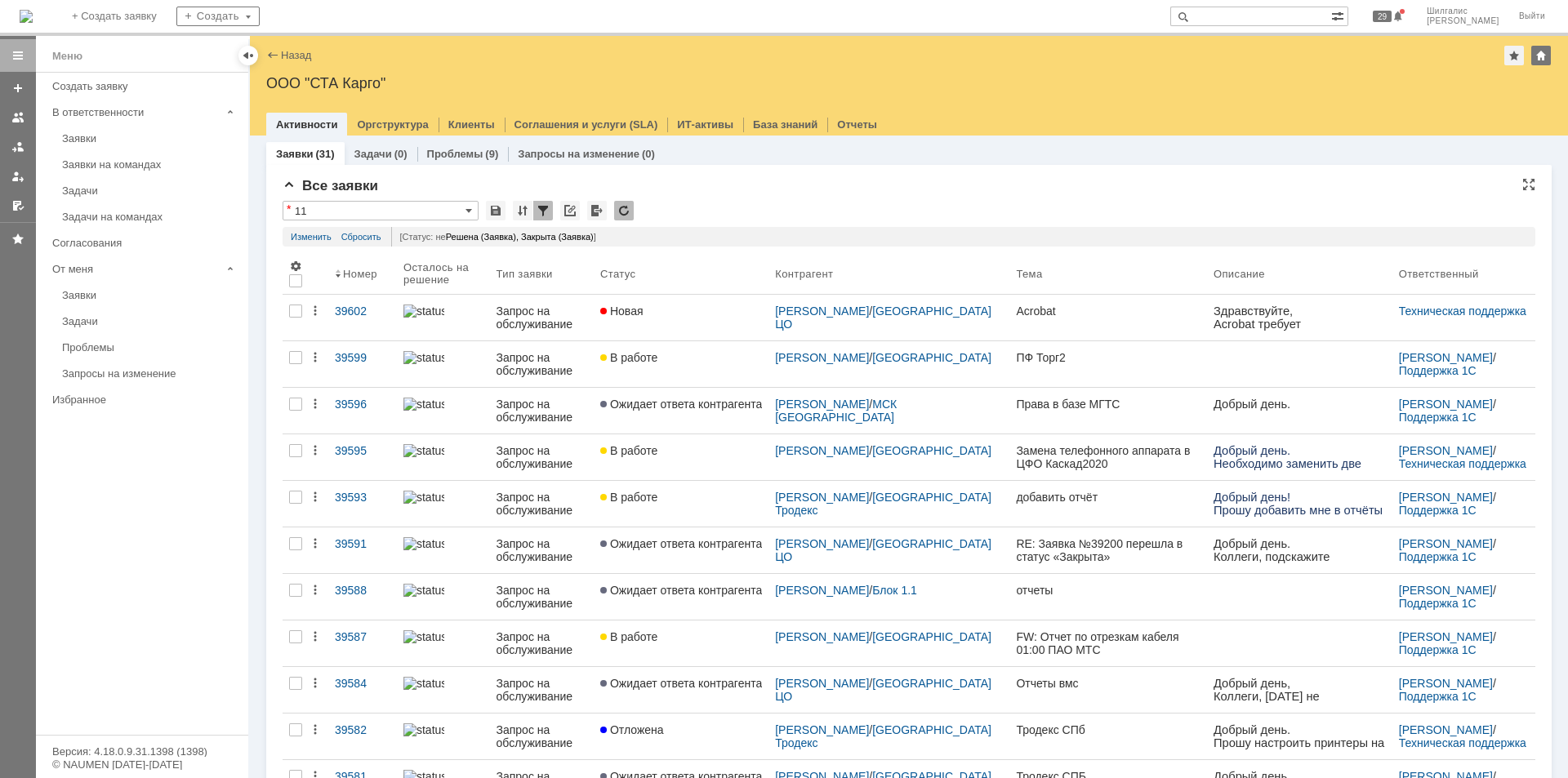
drag, startPoint x: 825, startPoint y: 188, endPoint x: 835, endPoint y: 196, distance: 12.8
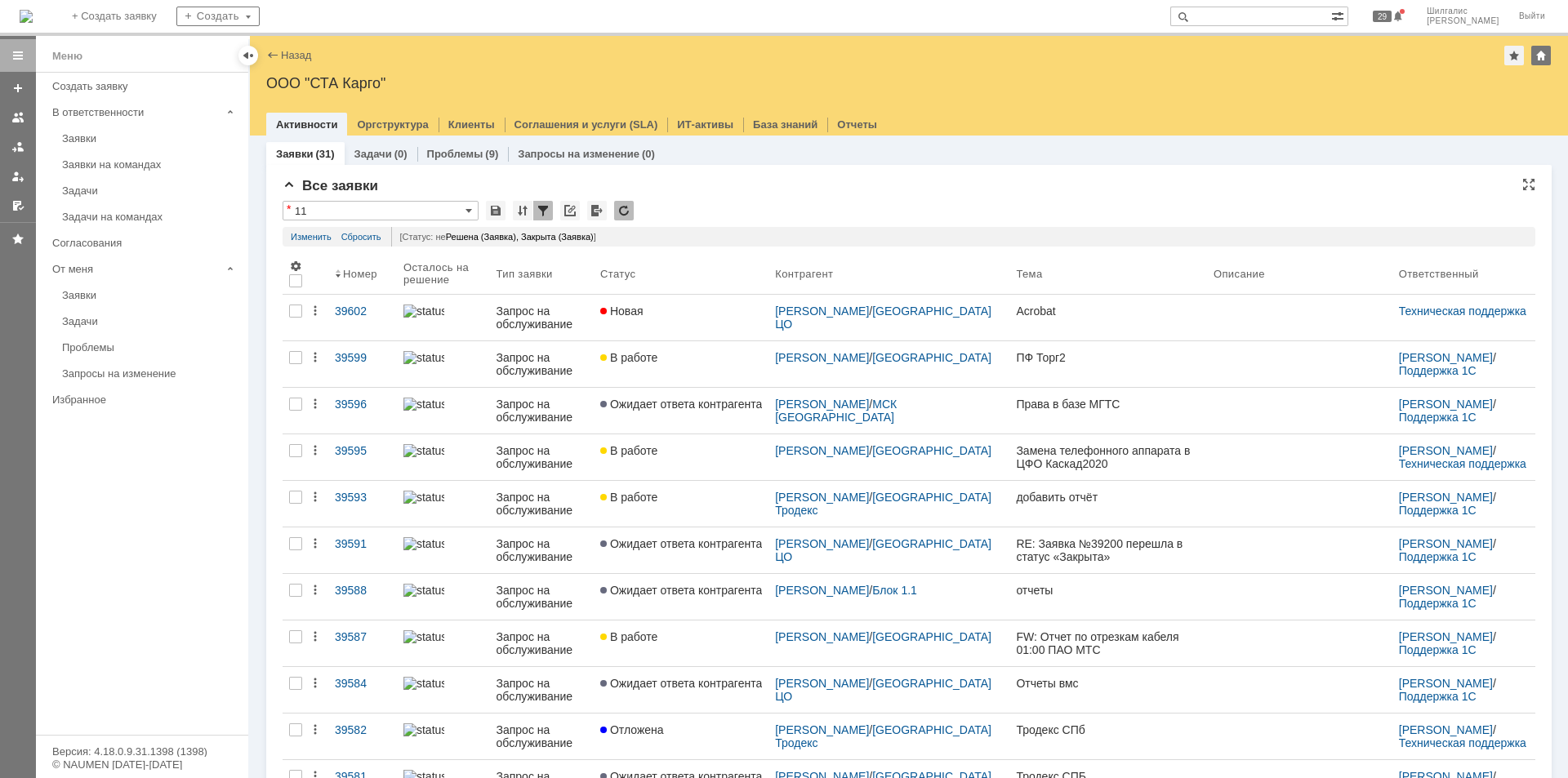
click at [730, 206] on div "* 11" at bounding box center [909, 211] width 1253 height 21
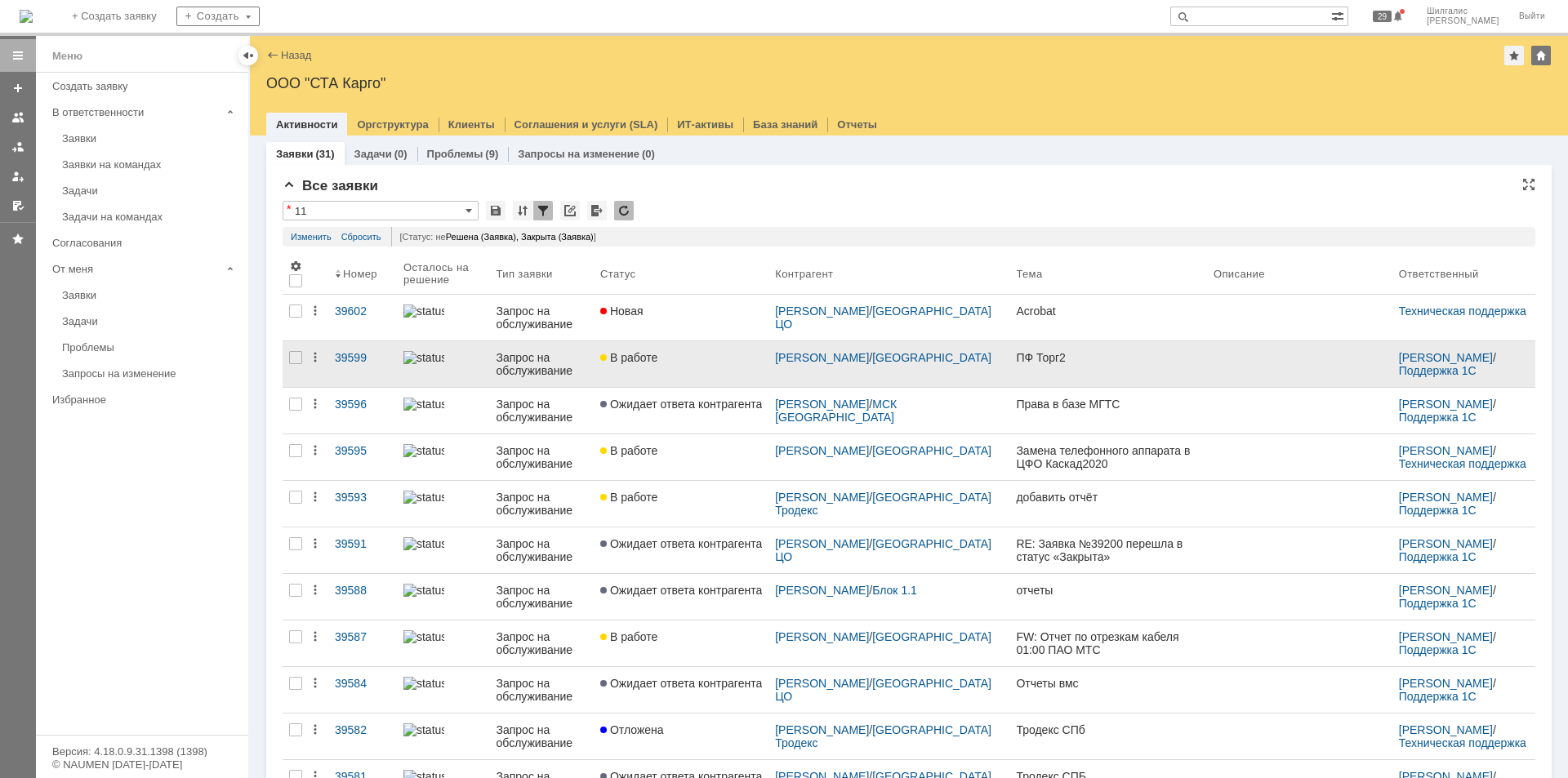
click at [705, 369] on link "В работе" at bounding box center [682, 364] width 175 height 46
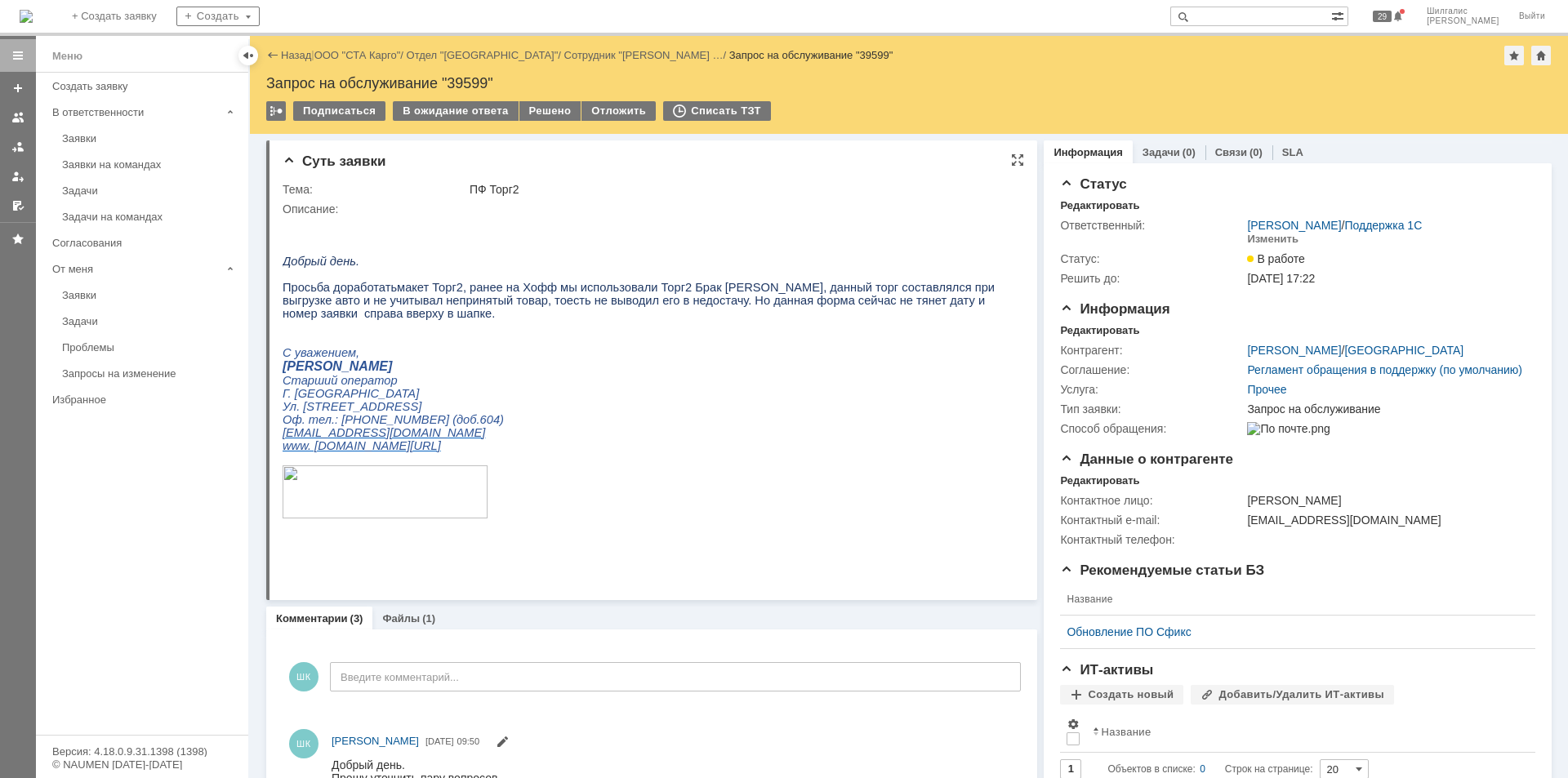
click at [586, 400] on p "Г. Ростов-на-Дону" at bounding box center [646, 393] width 726 height 13
click at [355, 55] on link "ООО "СТА Карго"" at bounding box center [358, 55] width 87 height 12
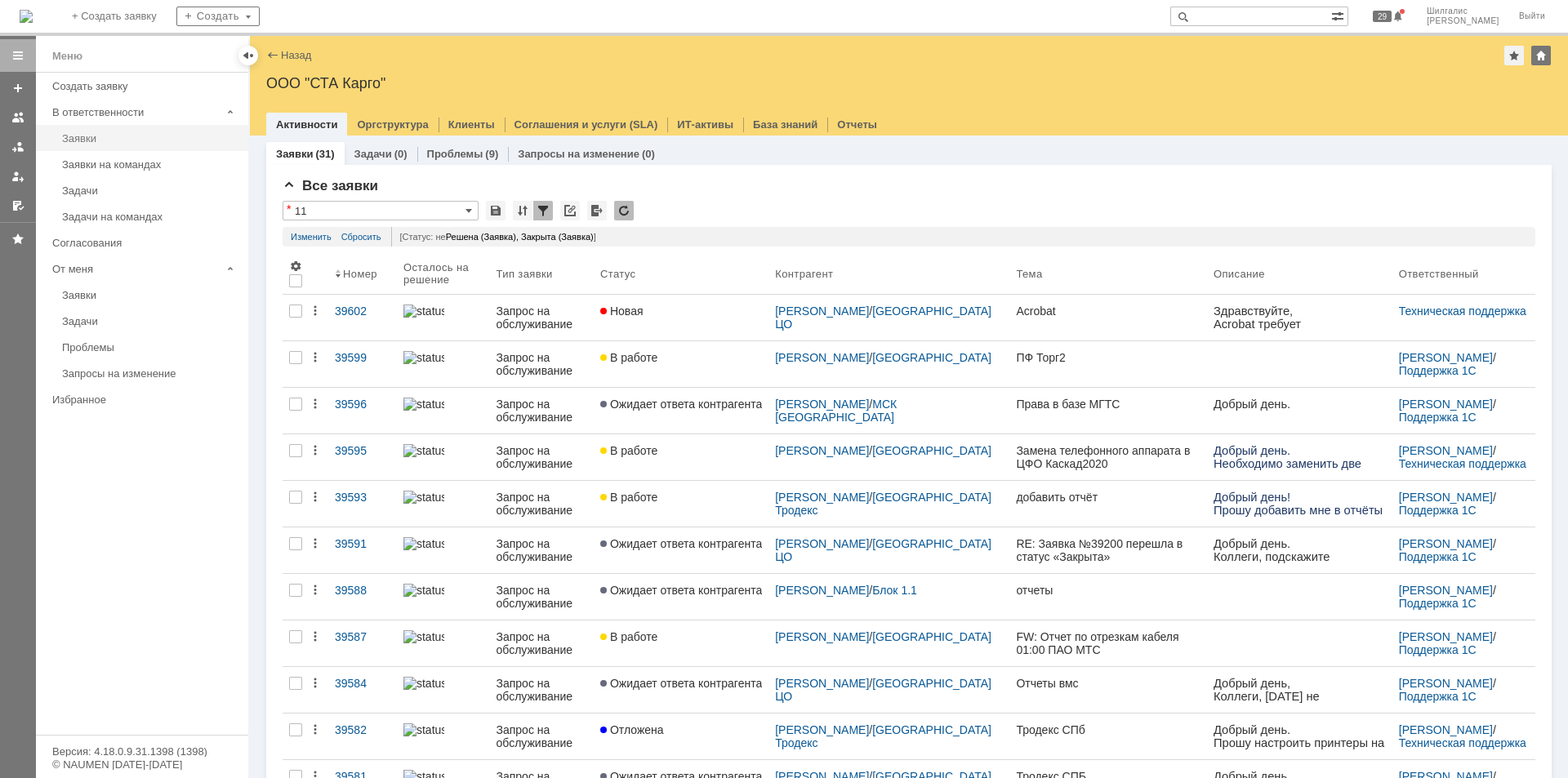
click at [96, 135] on div "Заявки" at bounding box center [150, 138] width 177 height 12
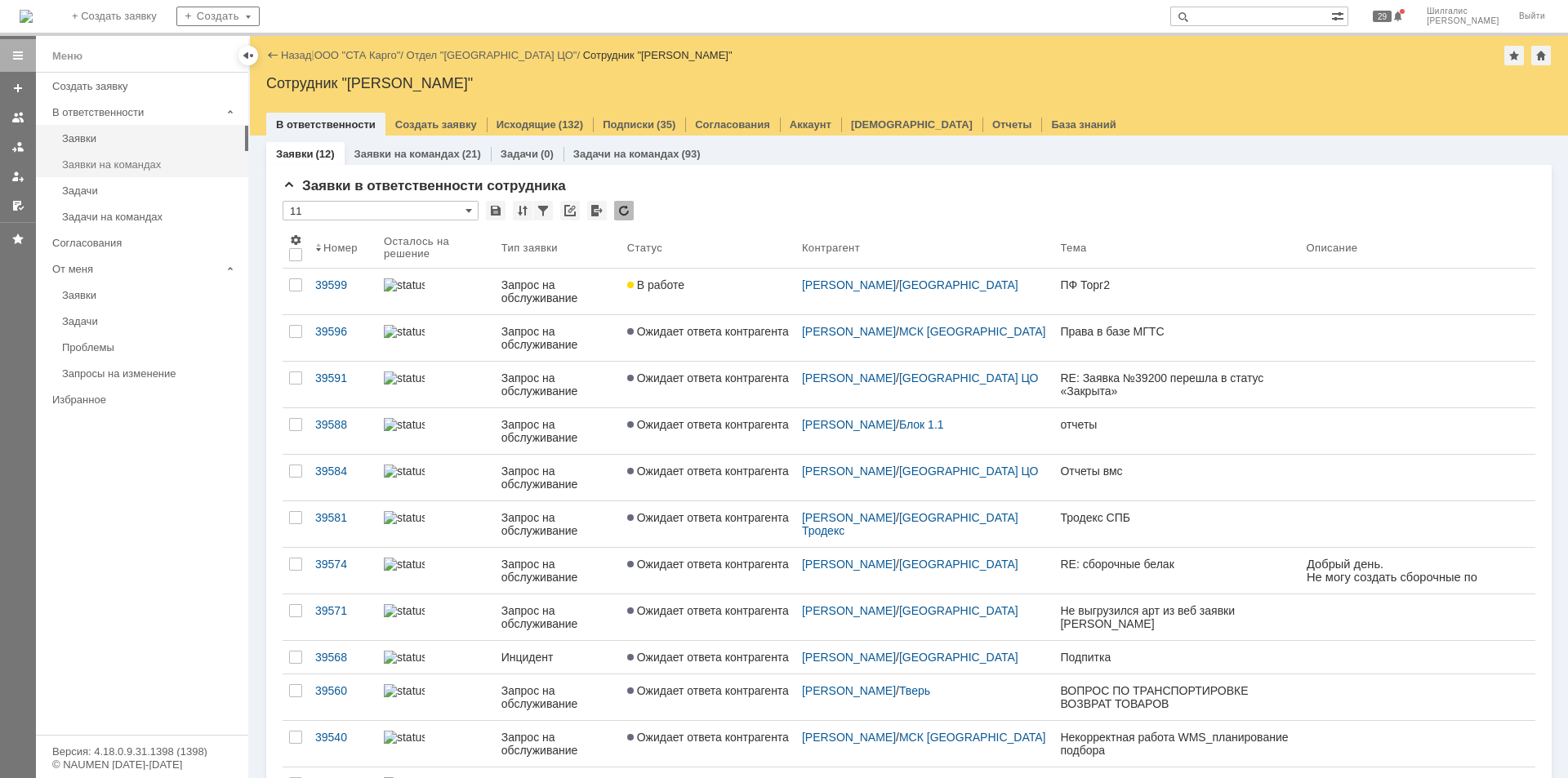
click at [161, 166] on div "Заявки на командах" at bounding box center [150, 164] width 177 height 12
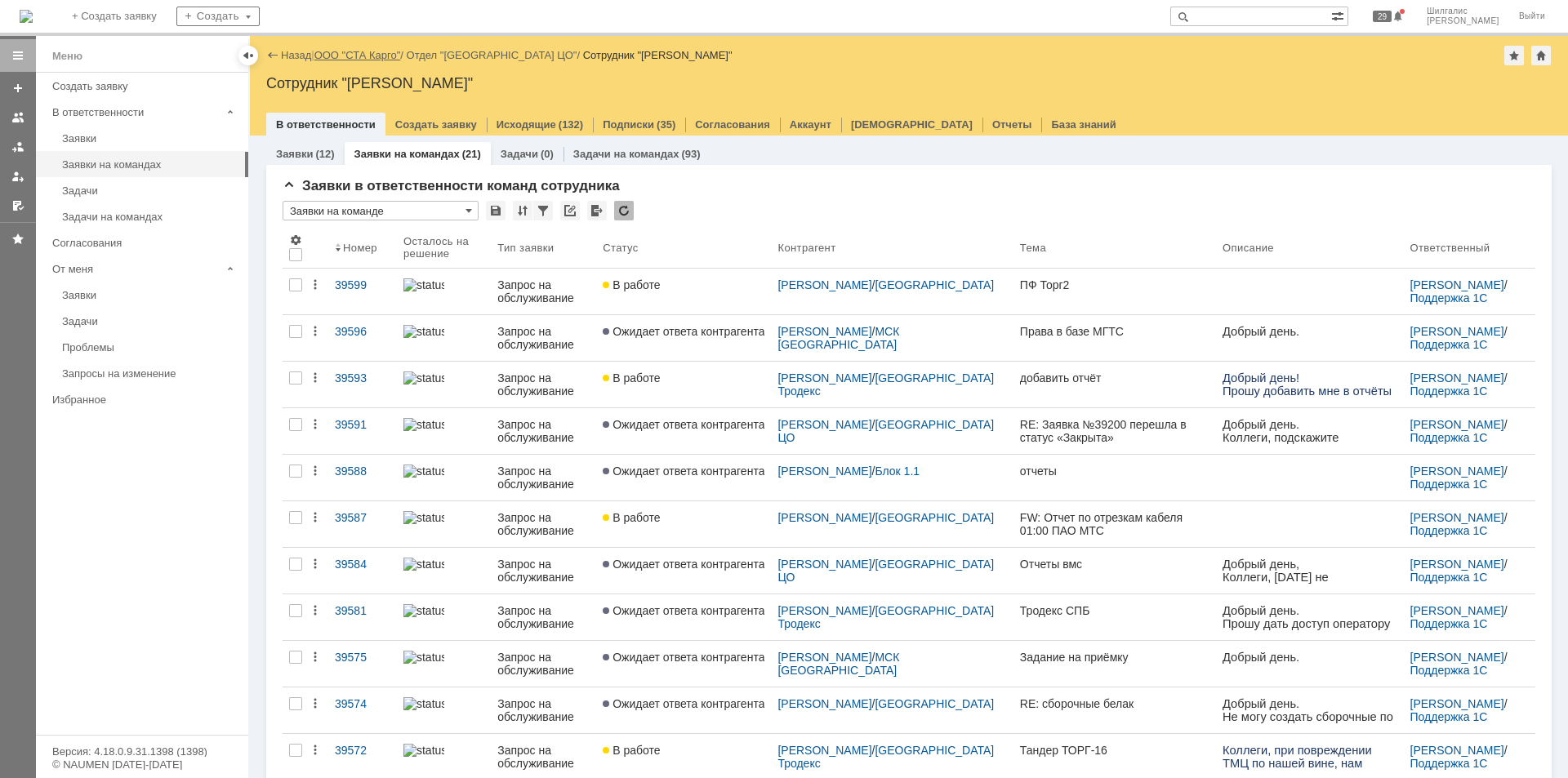
click at [351, 55] on link "ООО "СТА Карго"" at bounding box center [358, 55] width 87 height 12
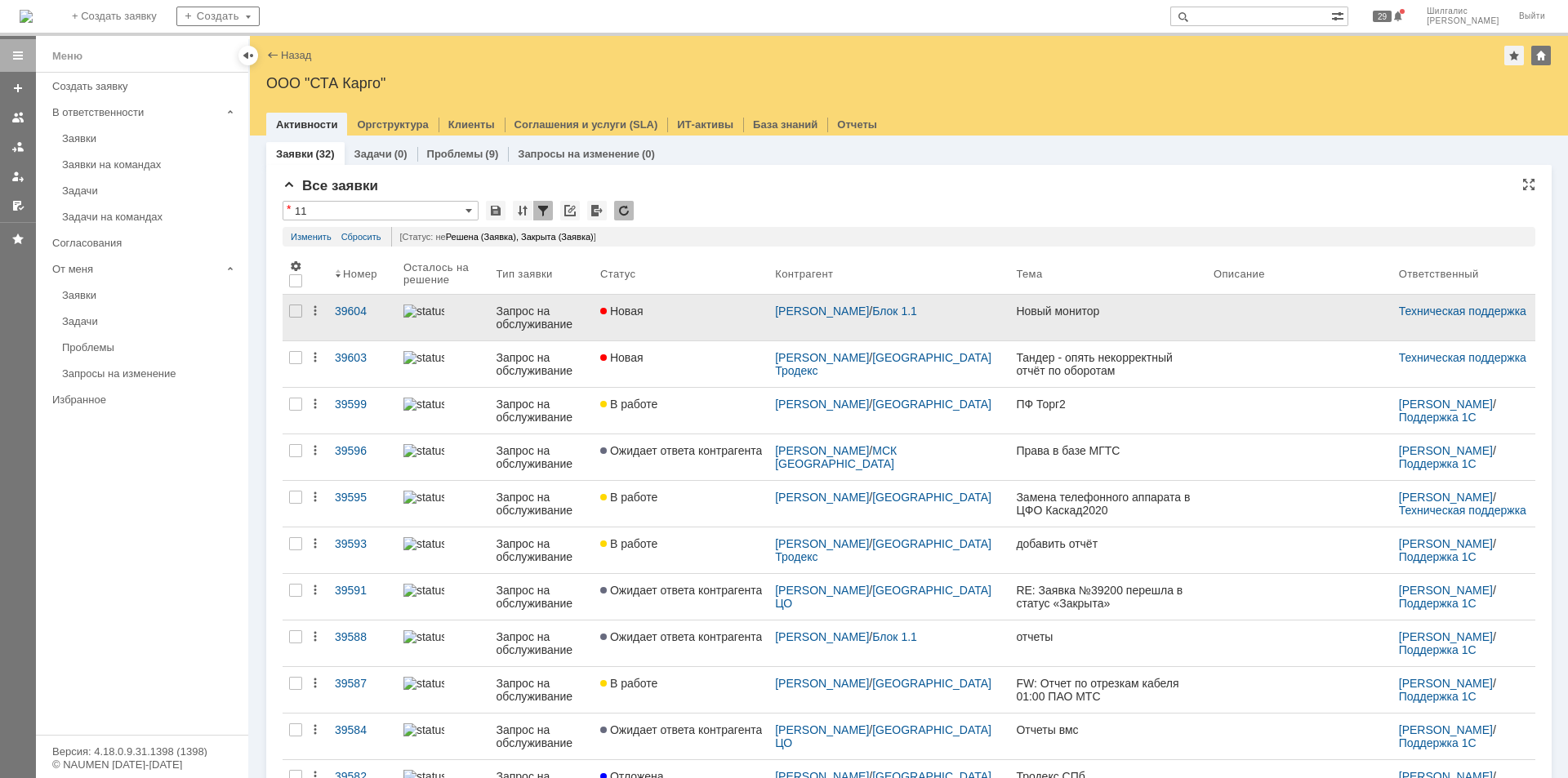
click at [693, 323] on link "Новая" at bounding box center [682, 318] width 175 height 46
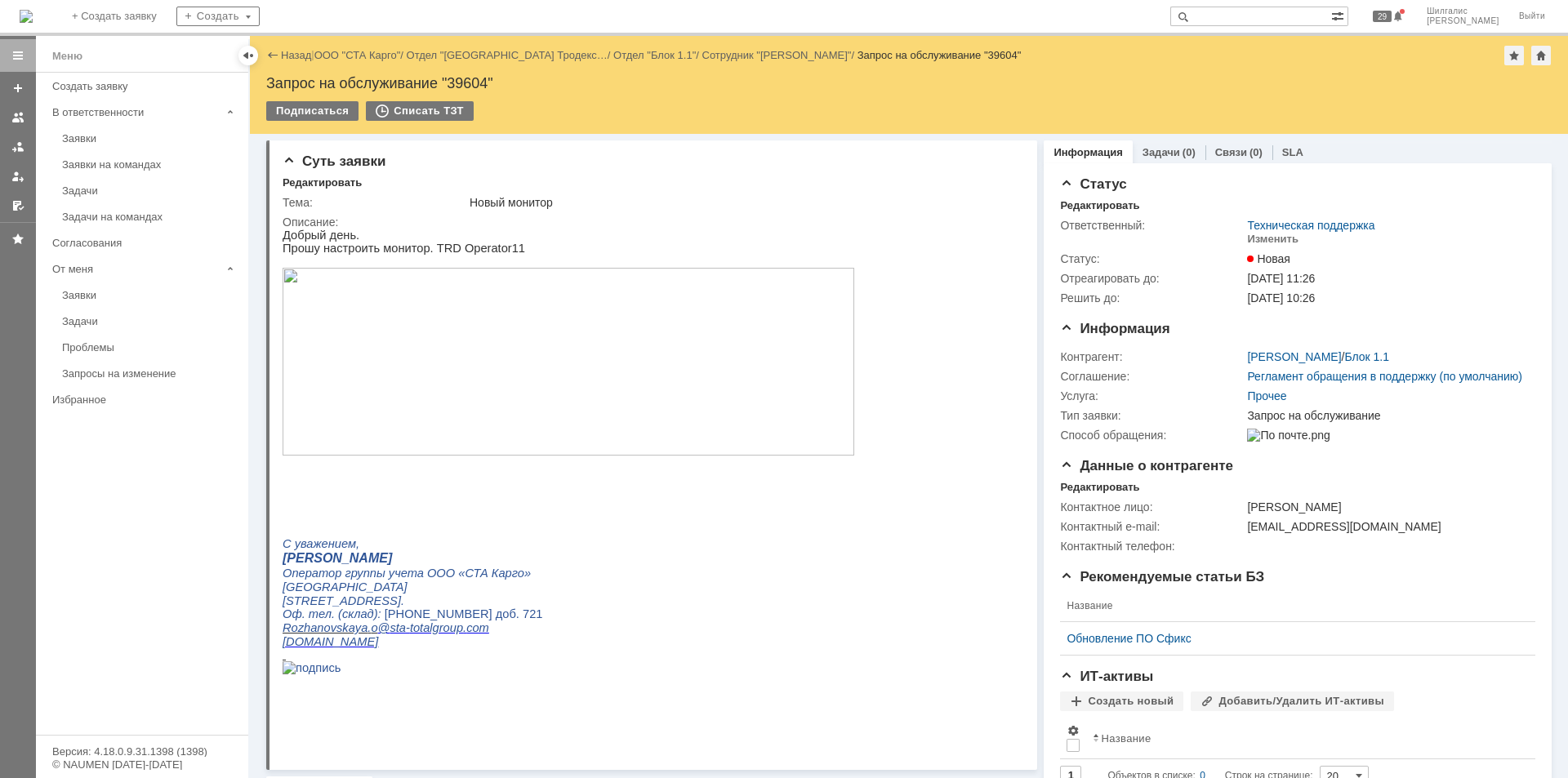
click at [648, 335] on img at bounding box center [569, 361] width 572 height 188
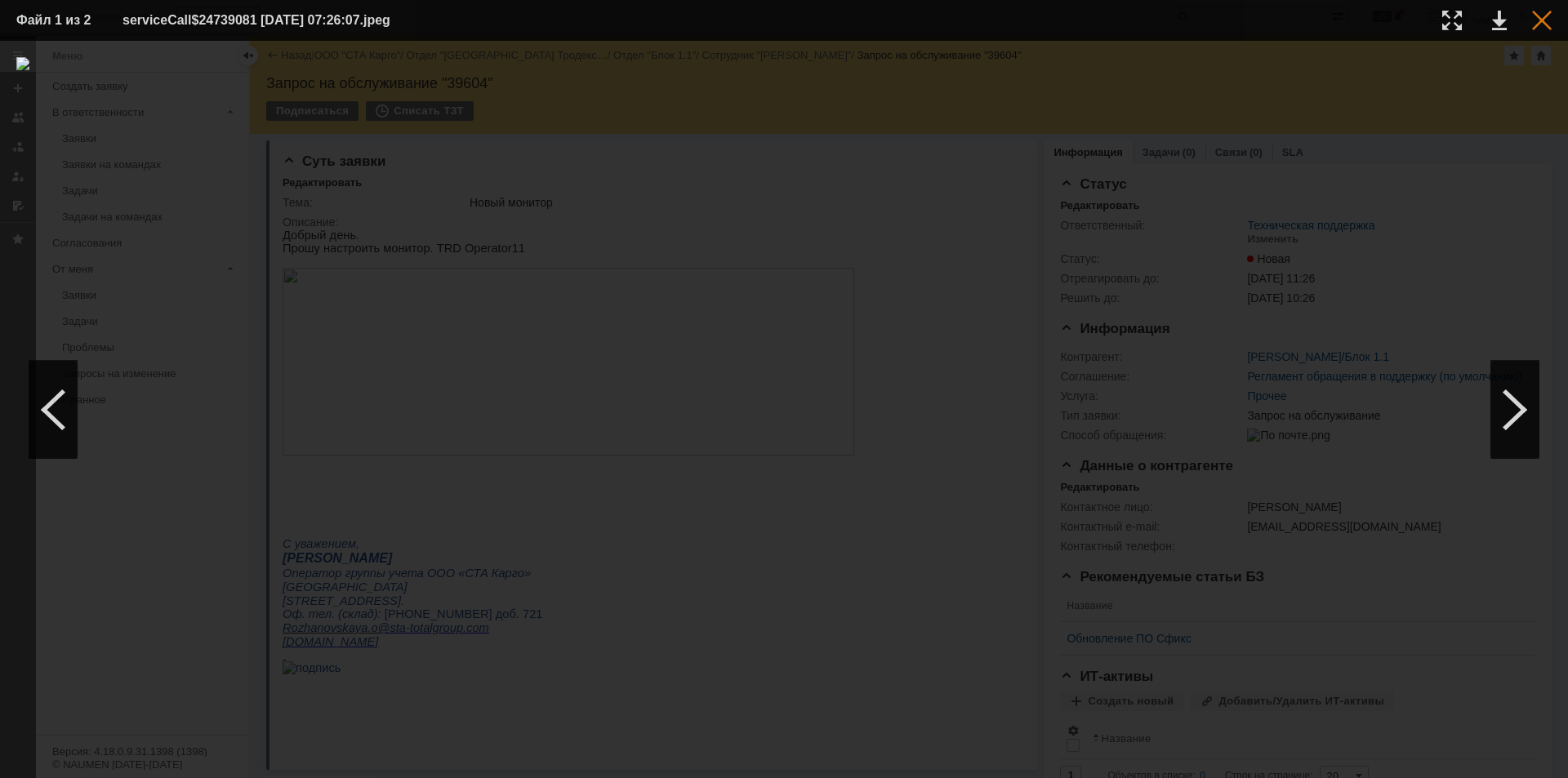
click at [1535, 22] on div at bounding box center [1542, 20] width 20 height 20
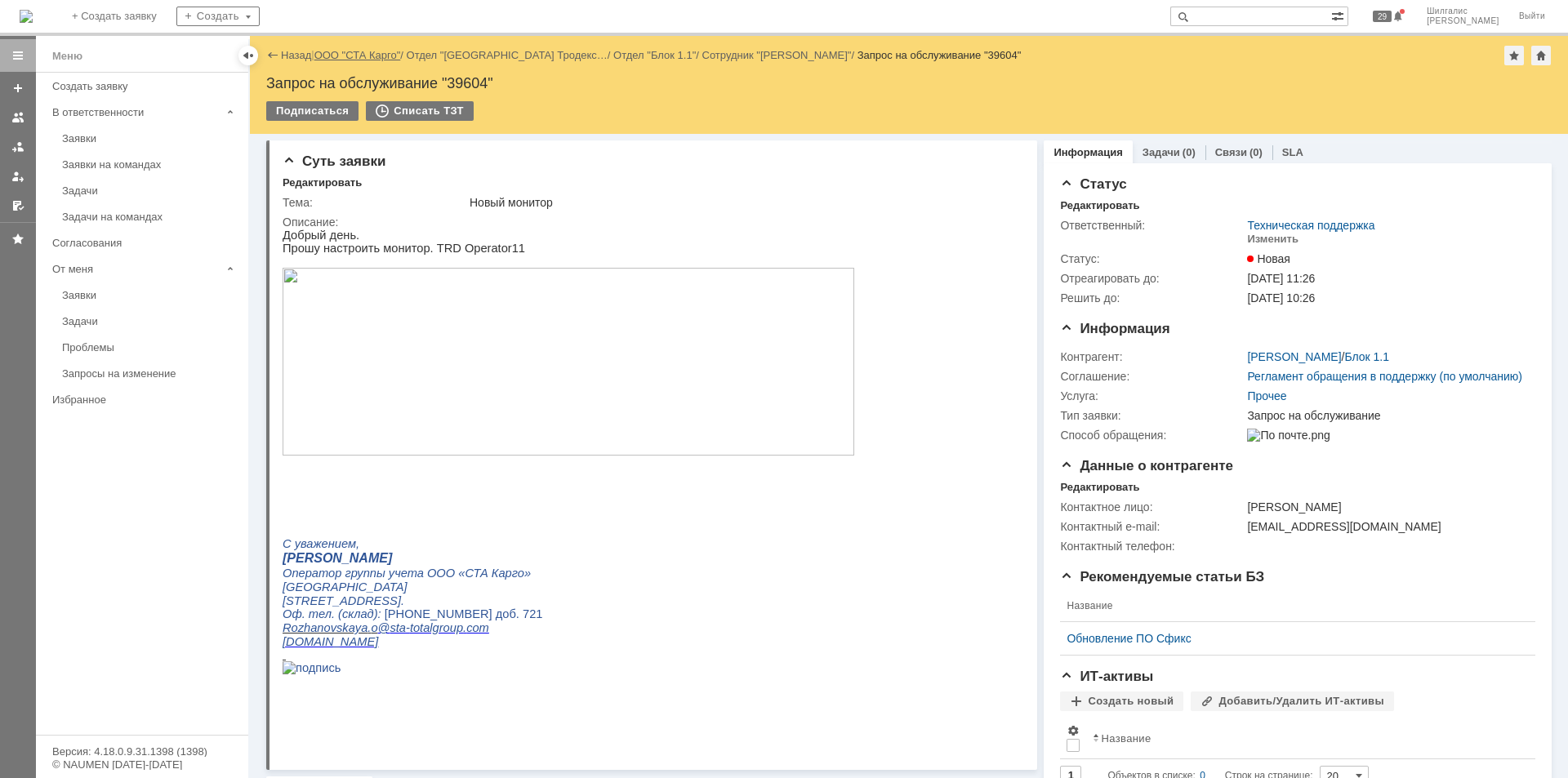
click at [359, 56] on link "ООО "СТА Карго"" at bounding box center [358, 55] width 87 height 12
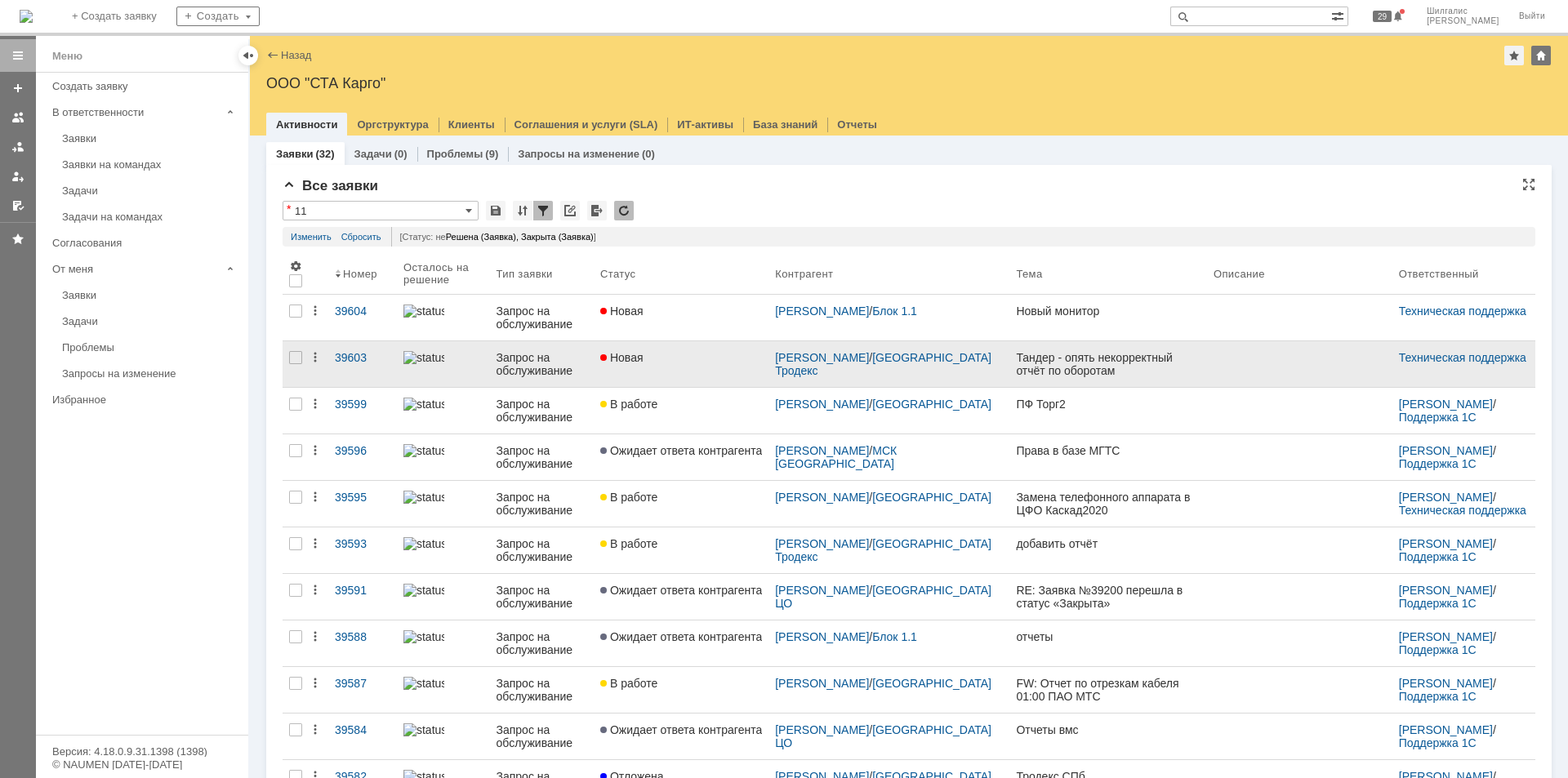
click at [688, 364] on link "Новая" at bounding box center [682, 364] width 175 height 46
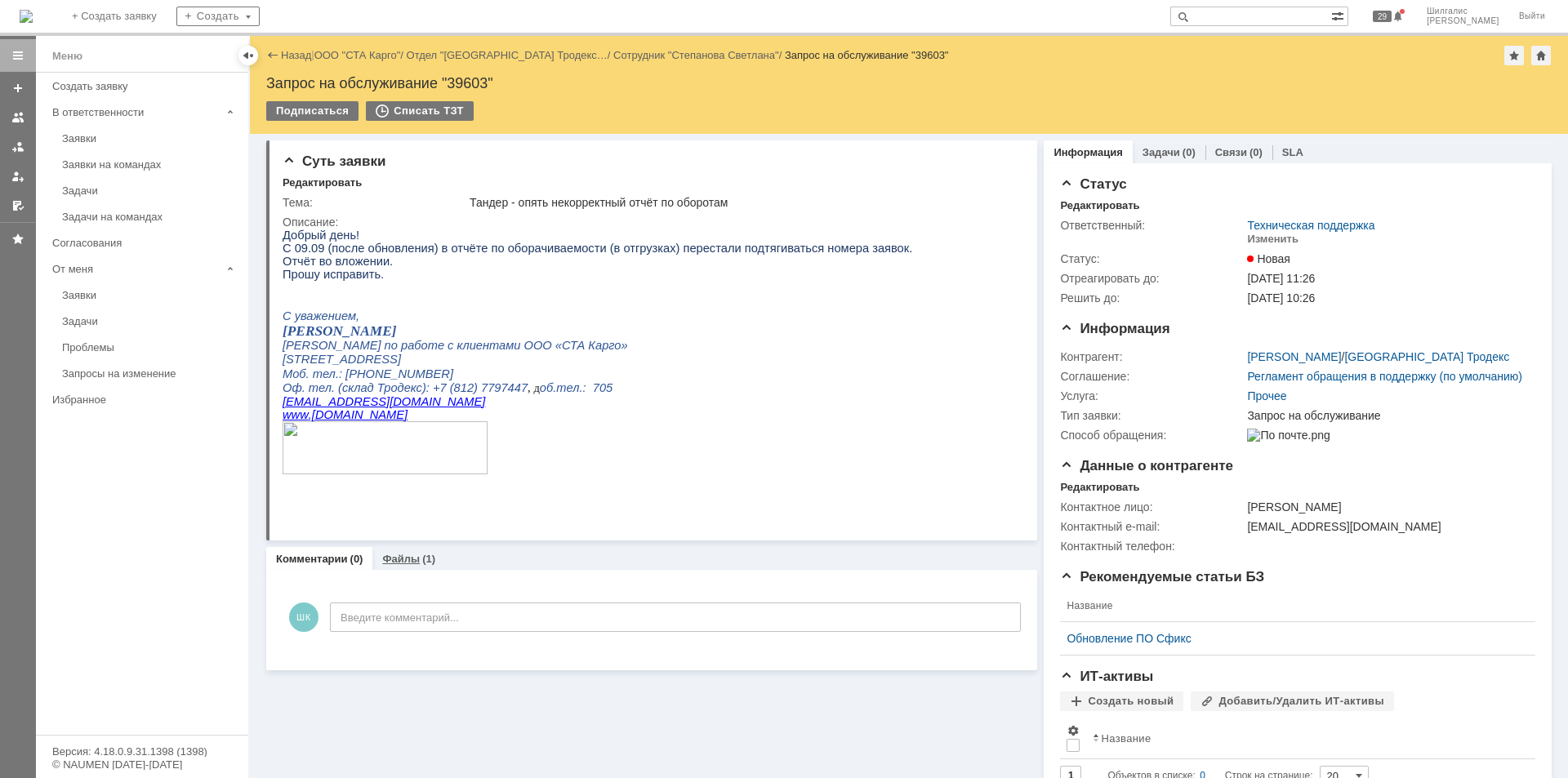
click at [406, 555] on link "Файлы" at bounding box center [401, 559] width 37 height 12
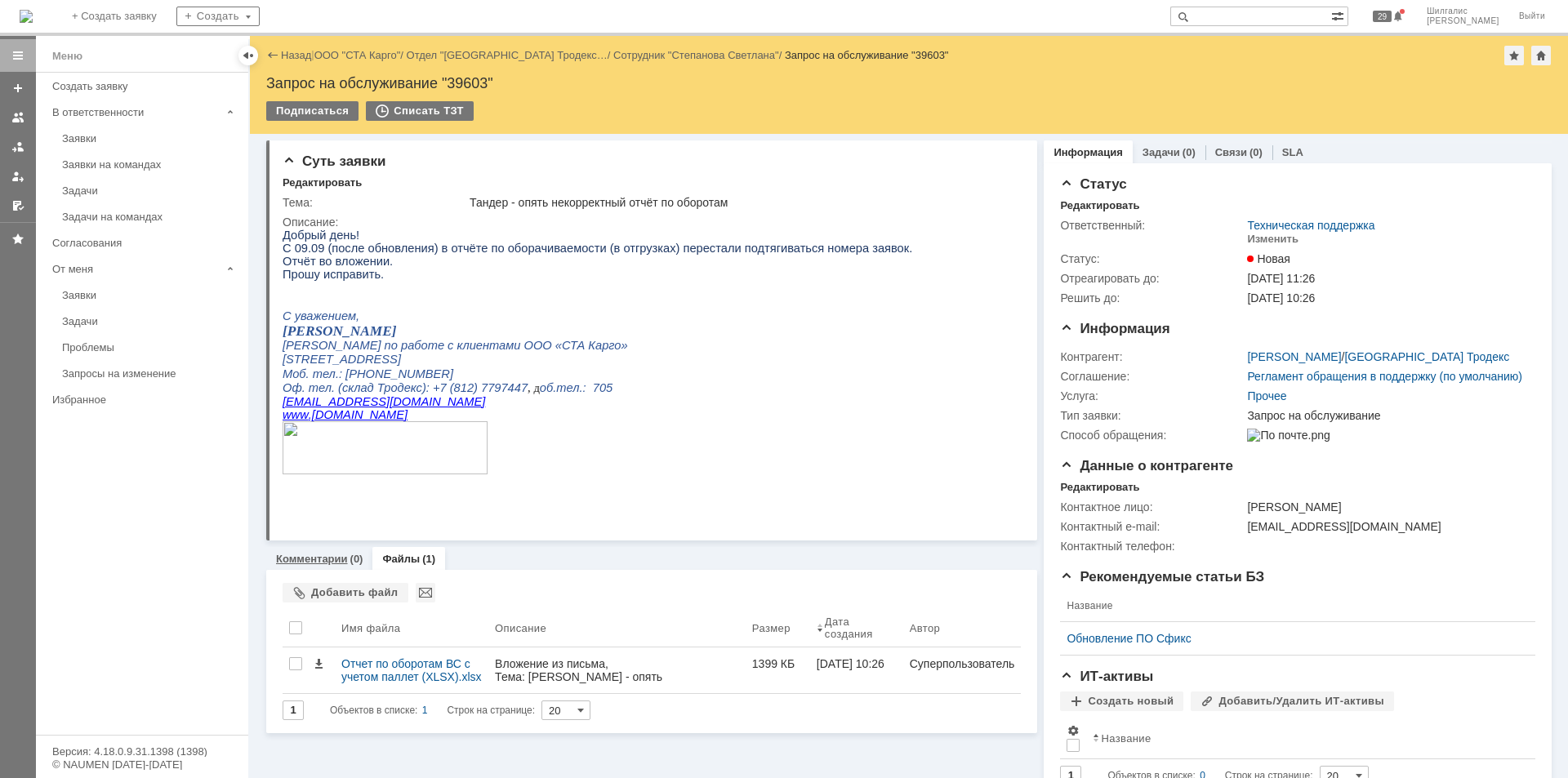
click at [322, 560] on link "Комментарии" at bounding box center [312, 559] width 72 height 12
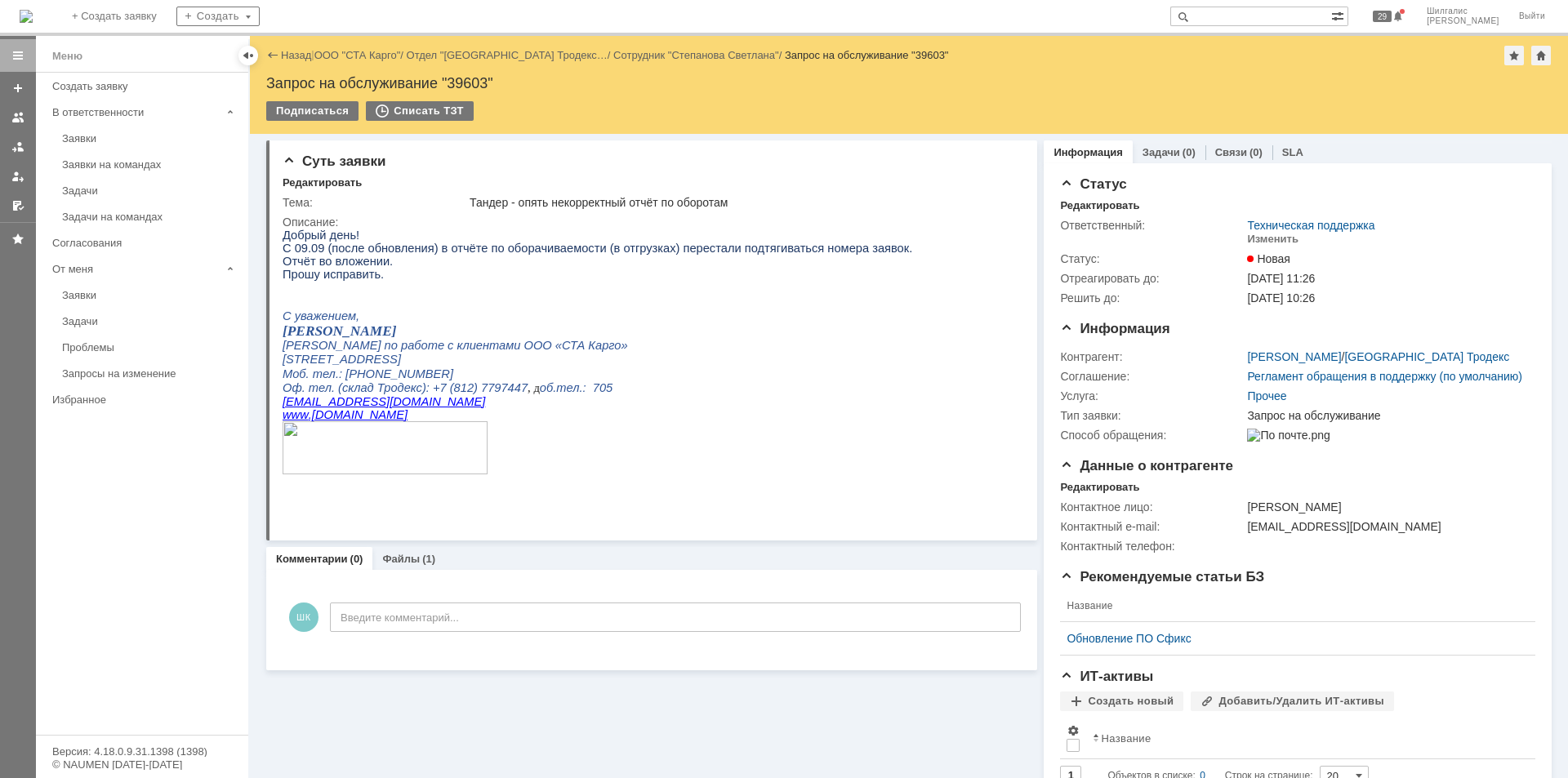
click at [1256, 20] on input "text" at bounding box center [1250, 16] width 161 height 20
type input "j"
type input "отчёт по оборотам"
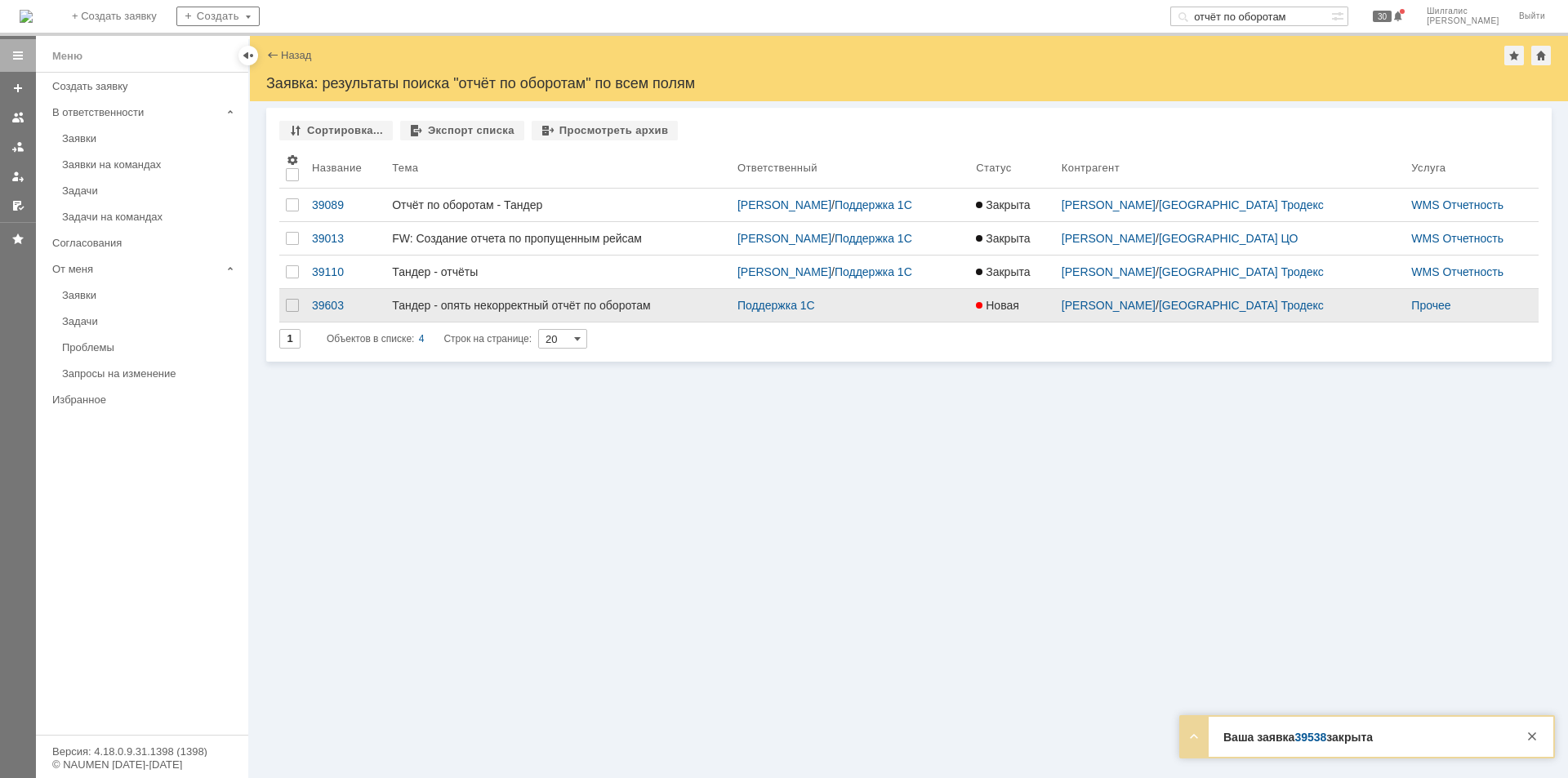
click at [576, 292] on link "Тандер - опять некорректный отчёт по оборотам" at bounding box center [558, 305] width 346 height 32
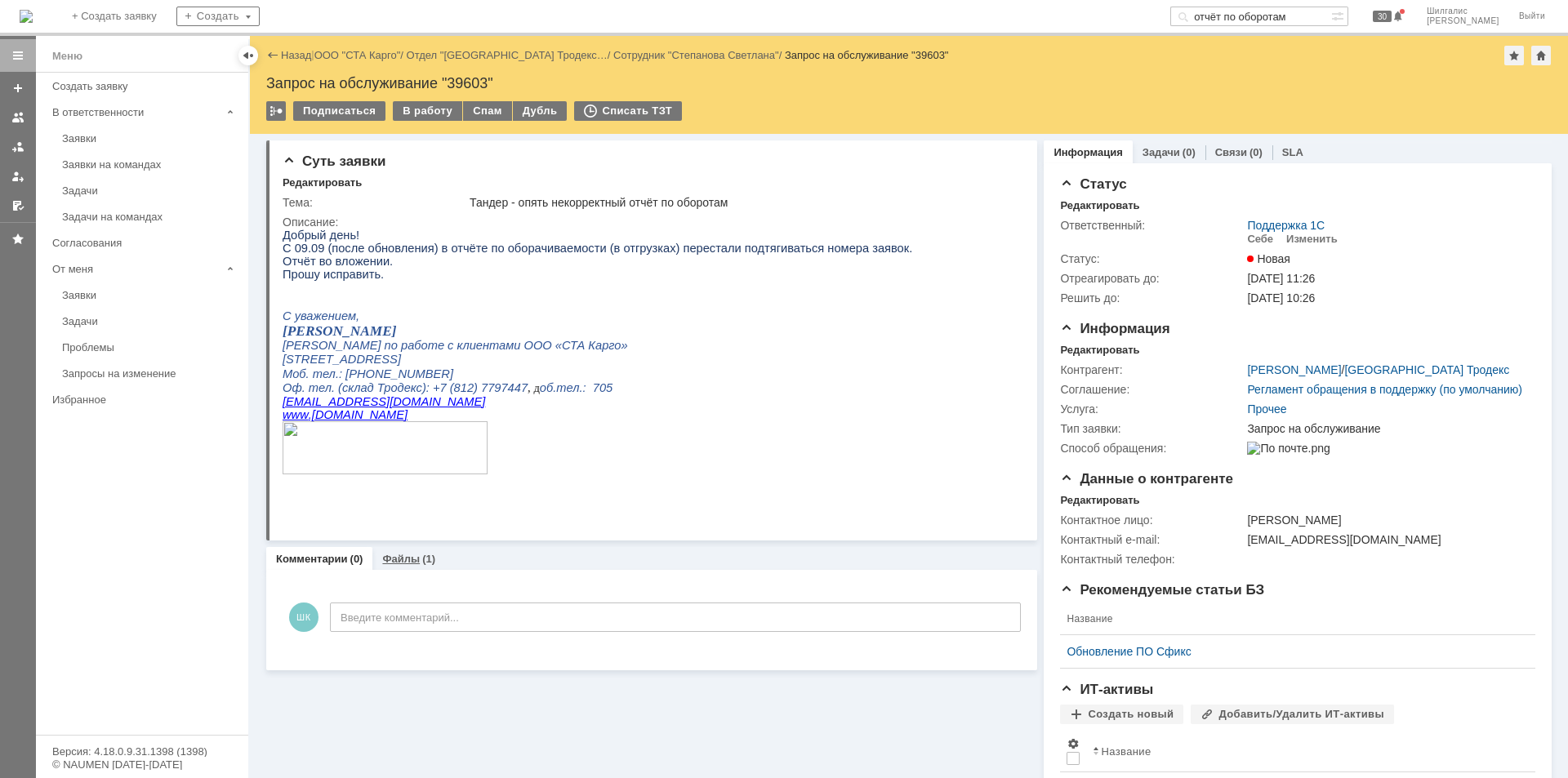
click at [394, 562] on link "Файлы" at bounding box center [401, 559] width 37 height 12
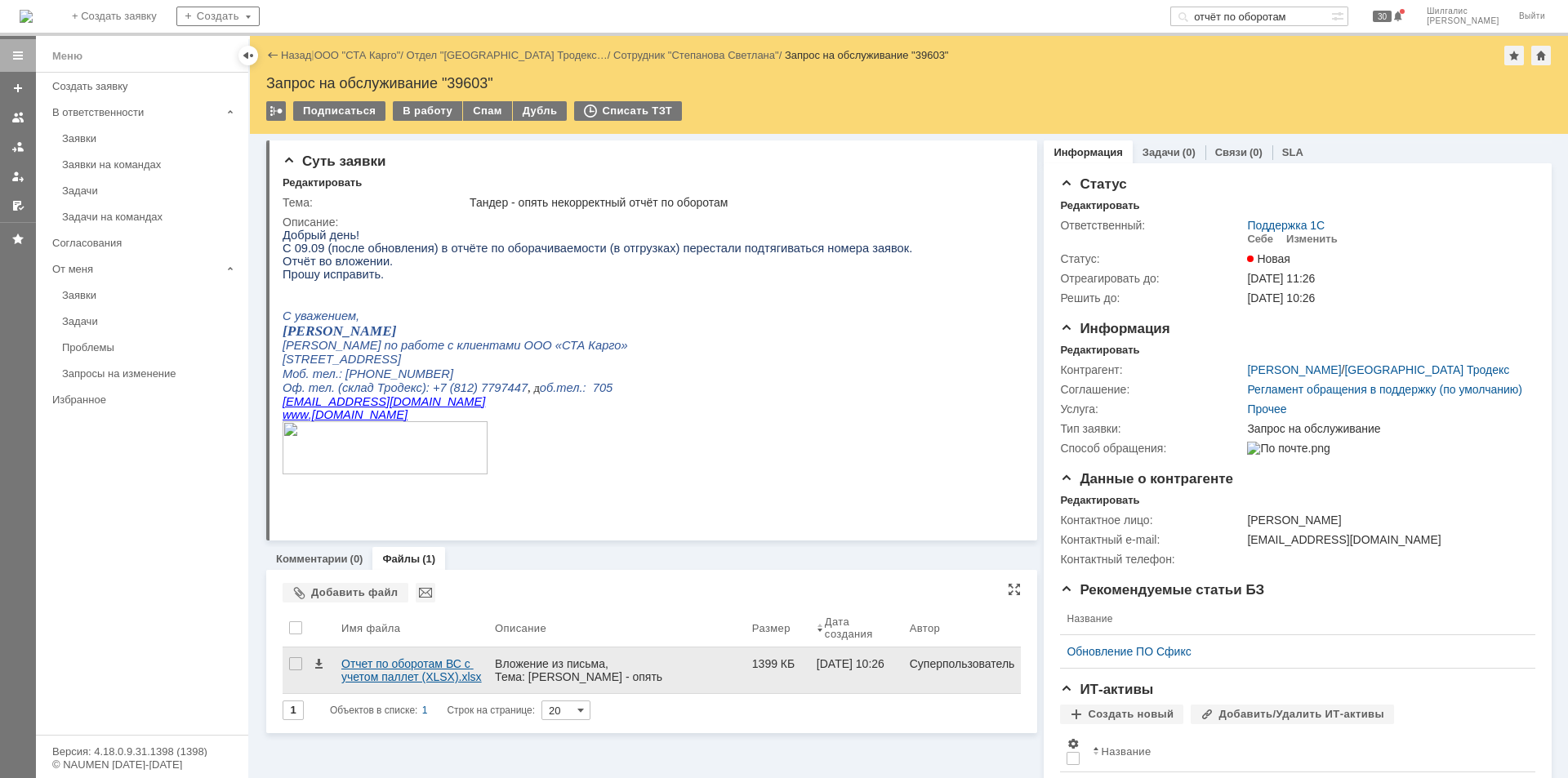
click at [403, 673] on div "Отчет по оборотам ВС с учетом паллет (XLSX).xlsx" at bounding box center [411, 670] width 140 height 26
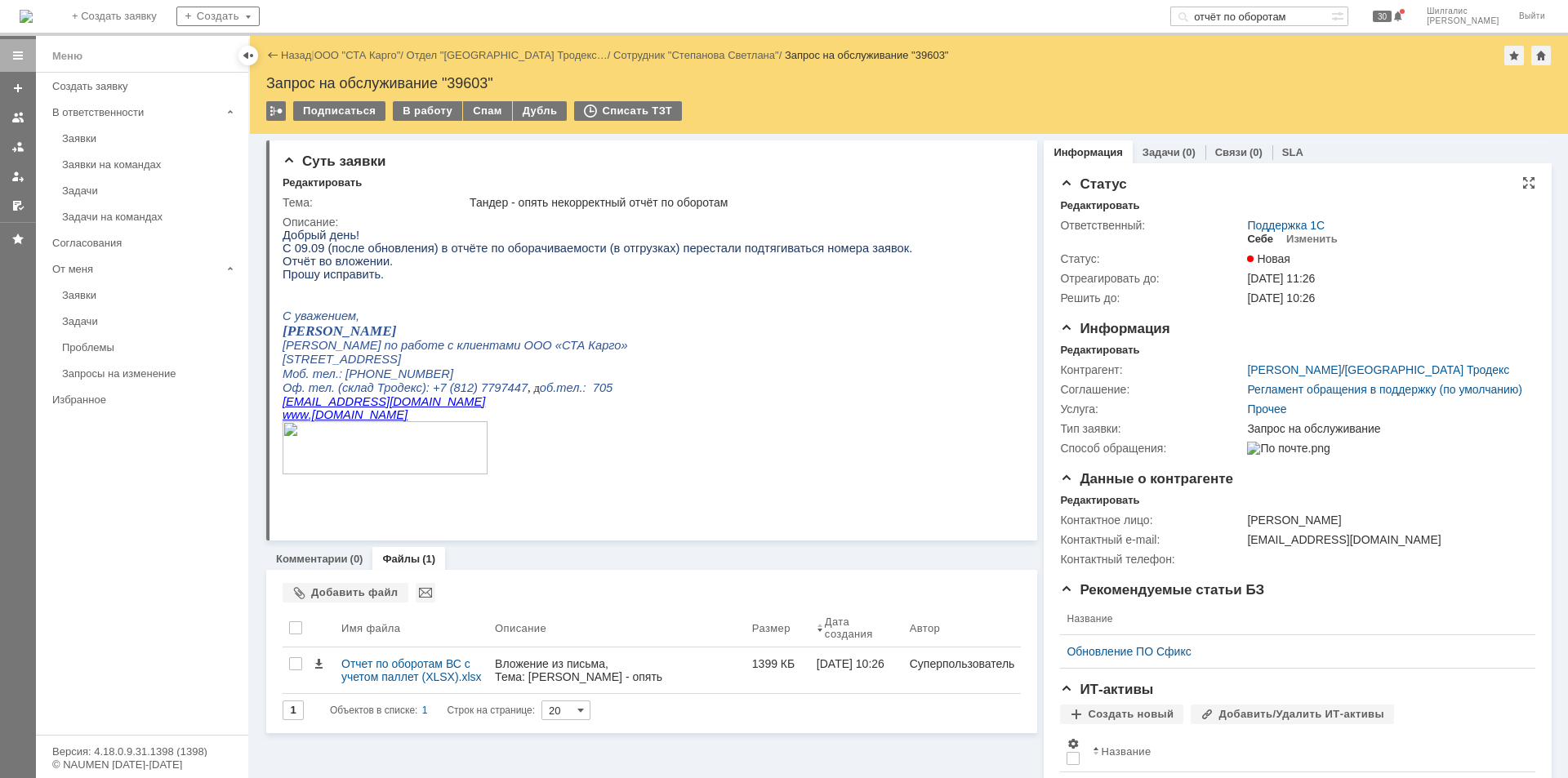
click at [1253, 237] on div "Себе" at bounding box center [1259, 239] width 26 height 13
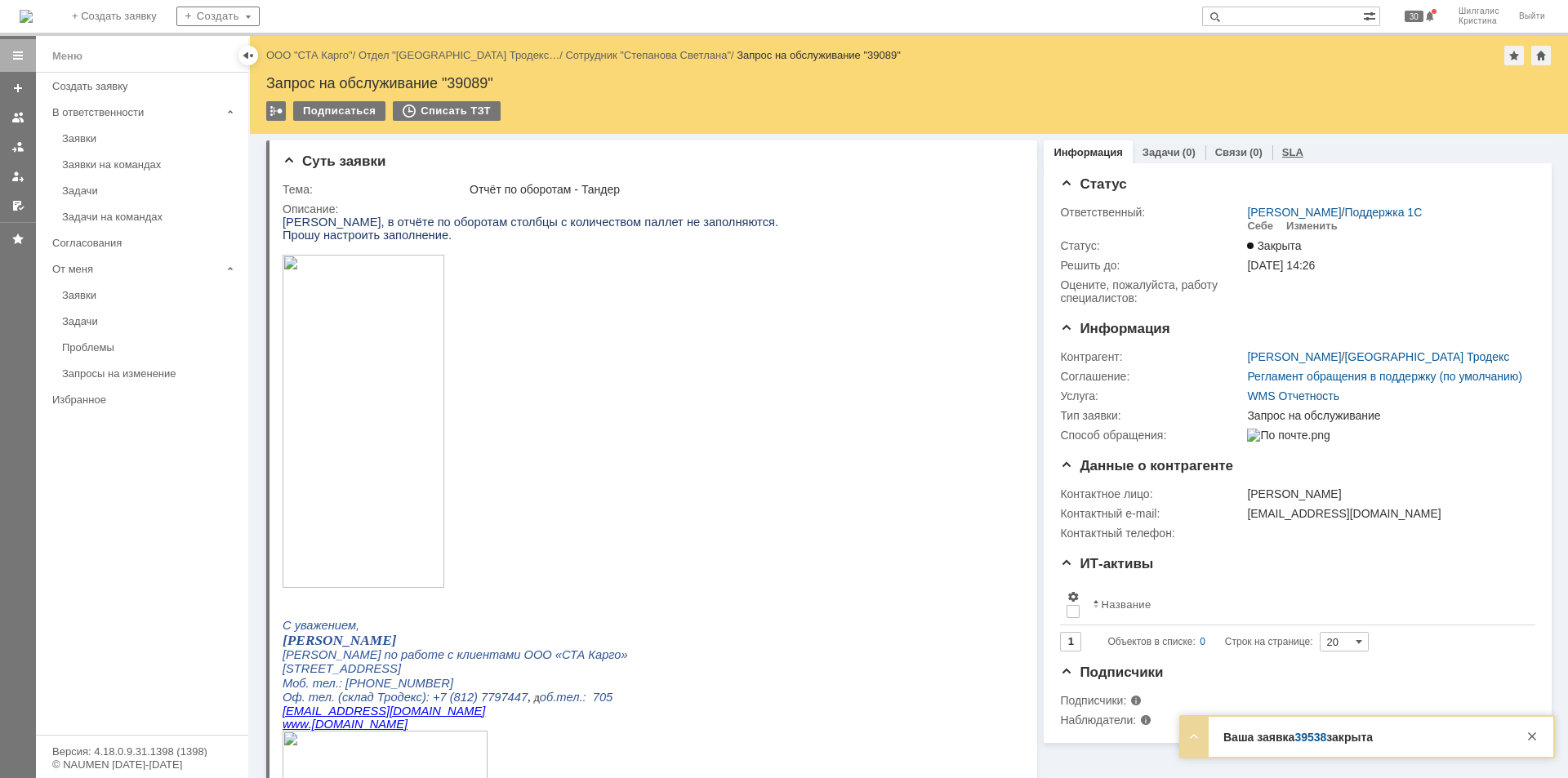
click at [1287, 151] on link "SLA" at bounding box center [1293, 152] width 21 height 12
